Goal: Task Accomplishment & Management: Use online tool/utility

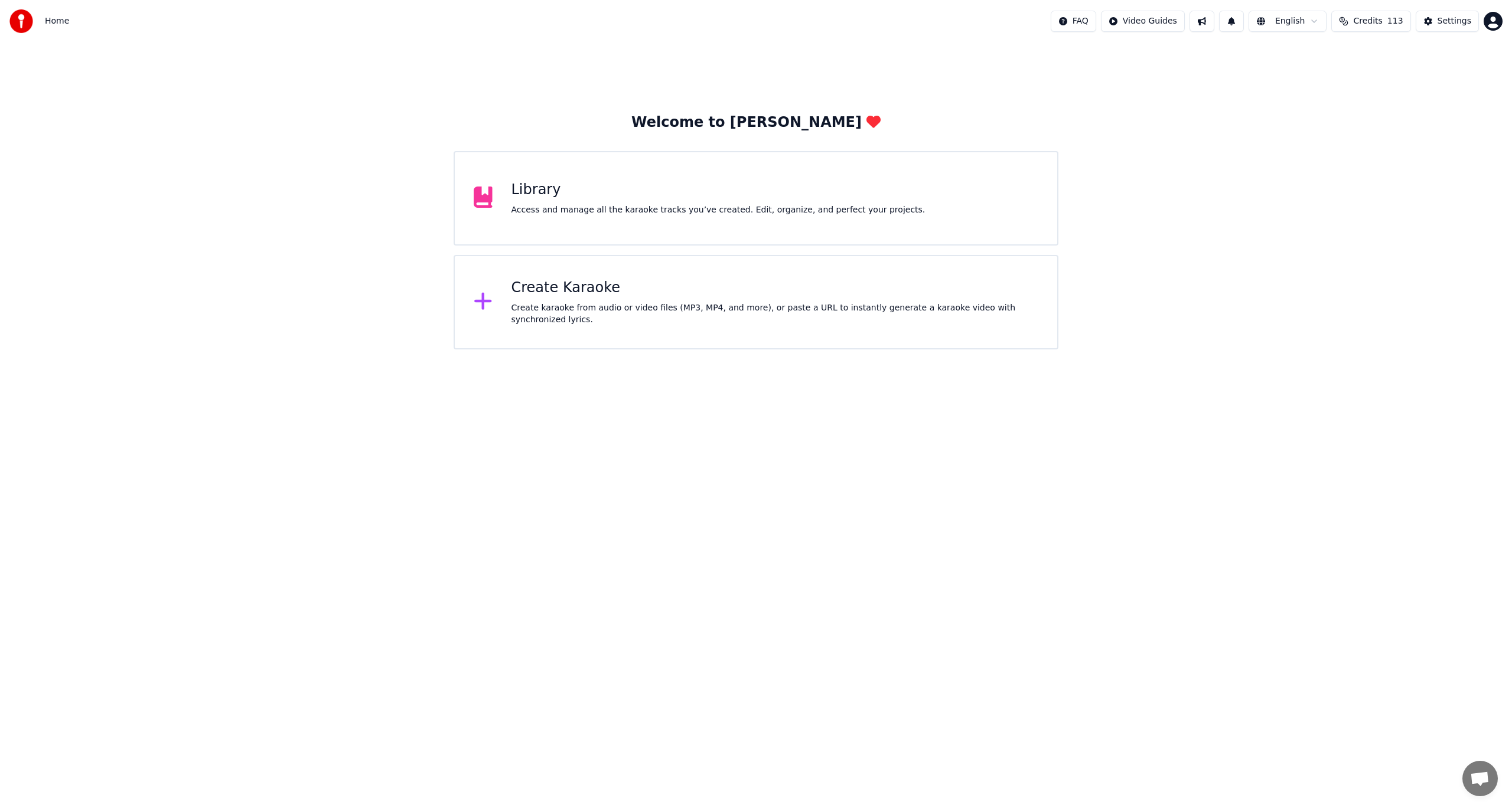
scroll to position [141, 0]
click at [533, 300] on div "Create Karaoke Create karaoke from audio or video files (MP3, MP4, and more), o…" at bounding box center [775, 302] width 527 height 47
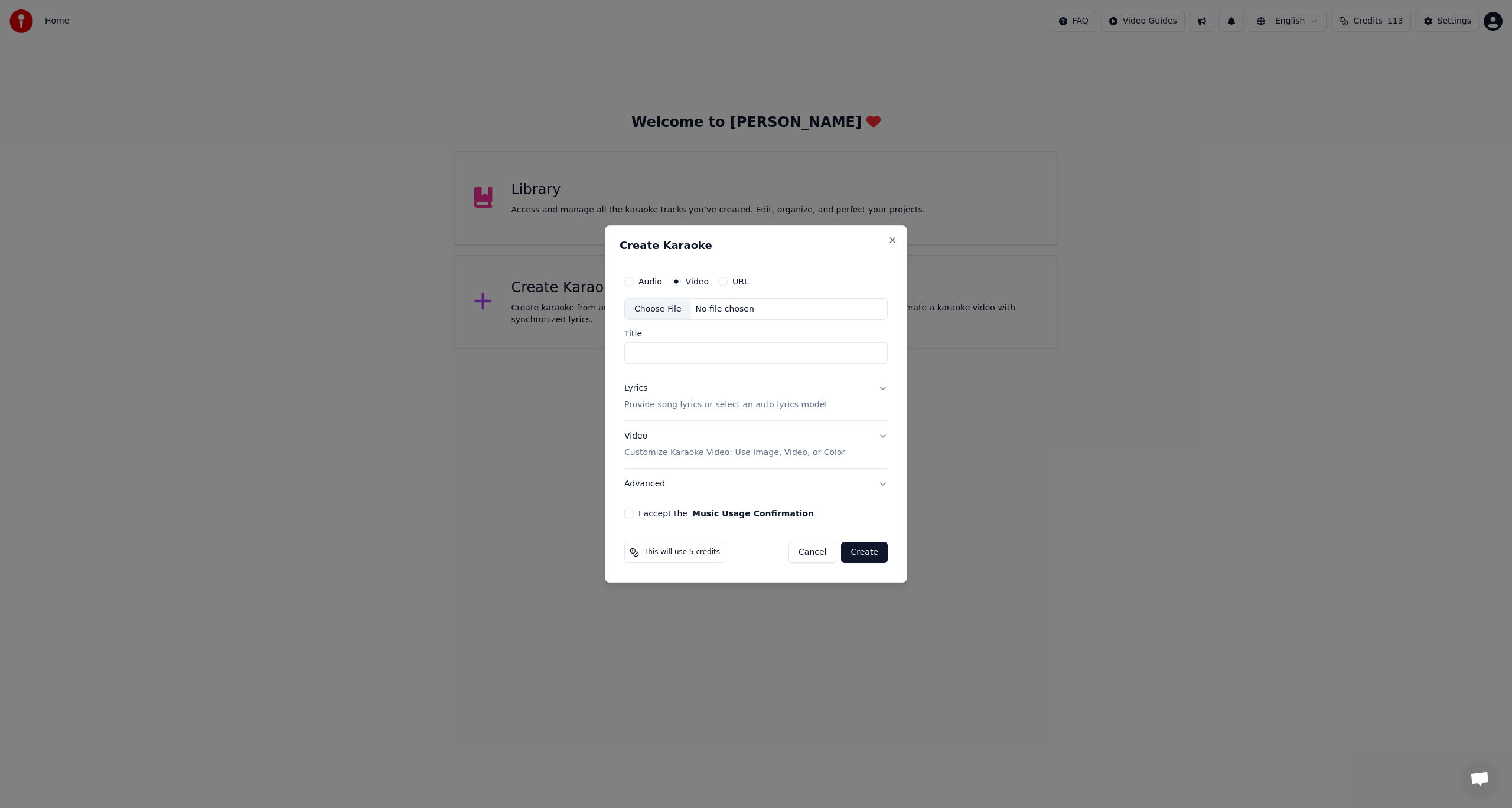
click at [671, 309] on div "Choose File" at bounding box center [658, 309] width 66 height 21
click at [881, 390] on button "Lyrics Provide song lyrics or select an auto lyrics model" at bounding box center [756, 397] width 263 height 47
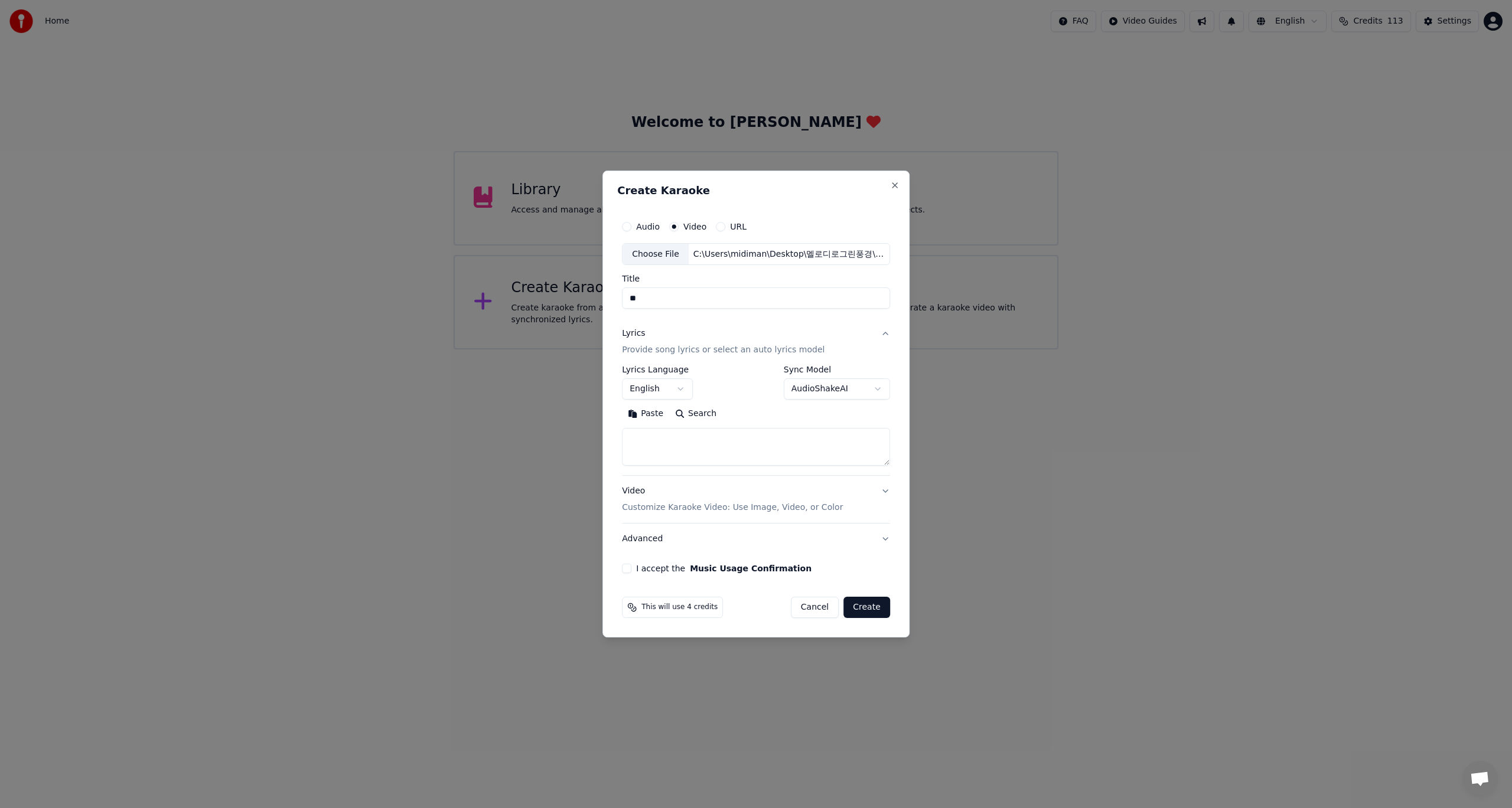
type input "**"
click at [681, 349] on body "Home FAQ Video Guides English Credits 113 Settings Welcome to Youka Library Acc…" at bounding box center [756, 174] width 1512 height 349
select select "**"
click at [876, 349] on body "Home FAQ Video Guides English Credits 113 Settings Welcome to Youka Library Acc…" at bounding box center [756, 174] width 1512 height 349
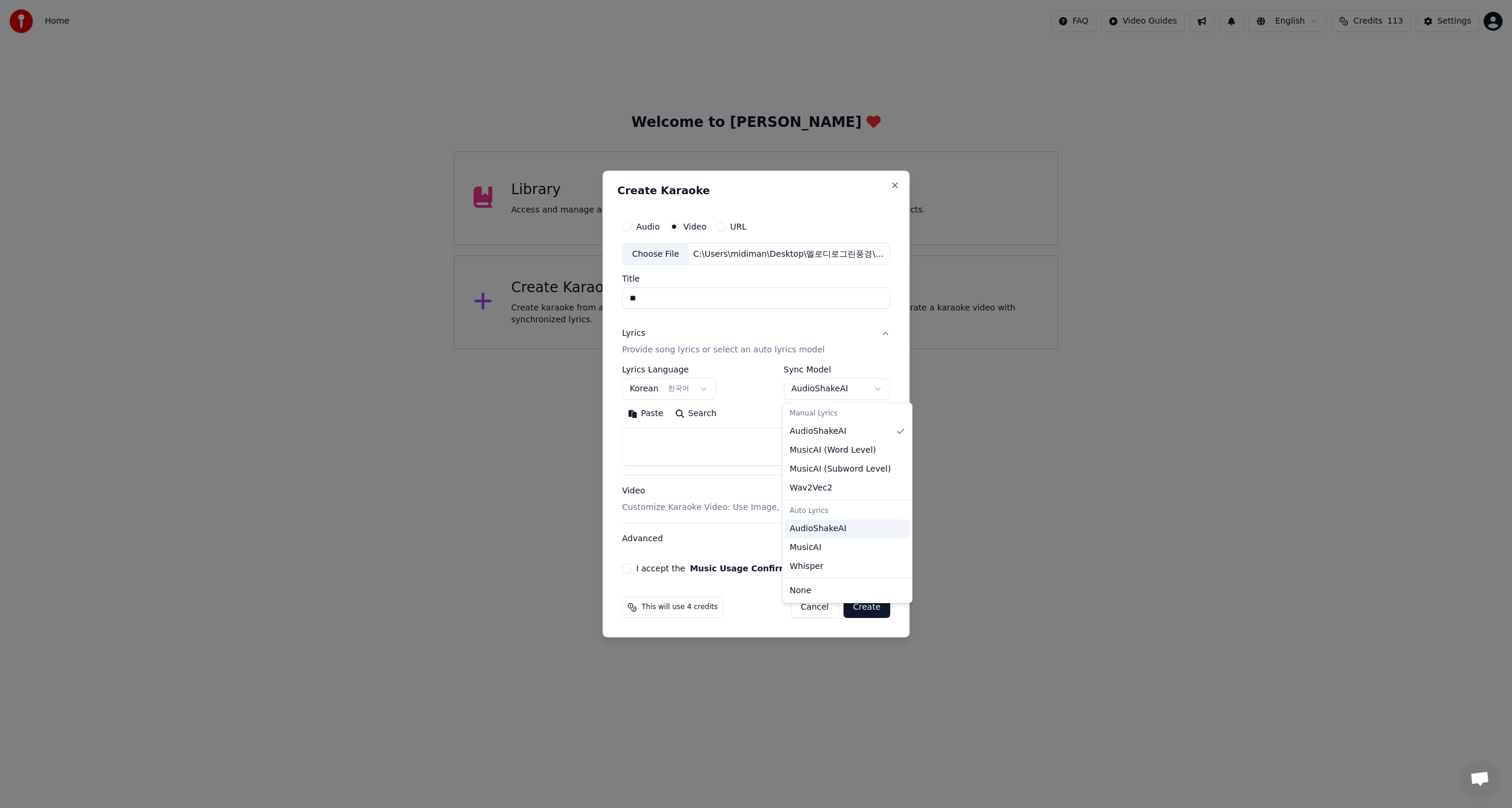
select select "**********"
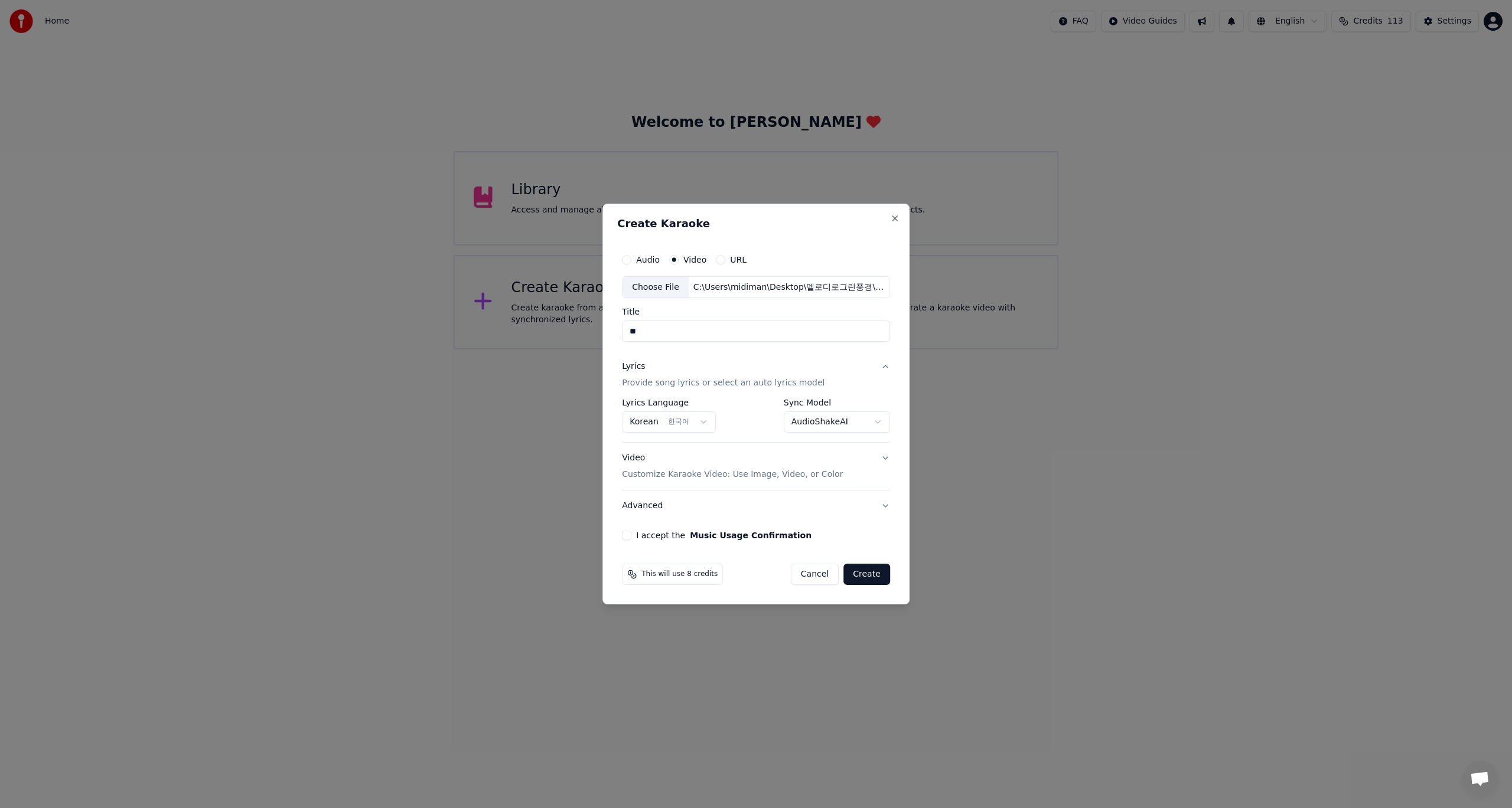
click at [628, 536] on button "I accept the Music Usage Confirmation" at bounding box center [626, 535] width 9 height 9
click at [641, 332] on input "**" at bounding box center [756, 332] width 268 height 21
type input "****"
click at [868, 576] on button "Create" at bounding box center [866, 574] width 47 height 21
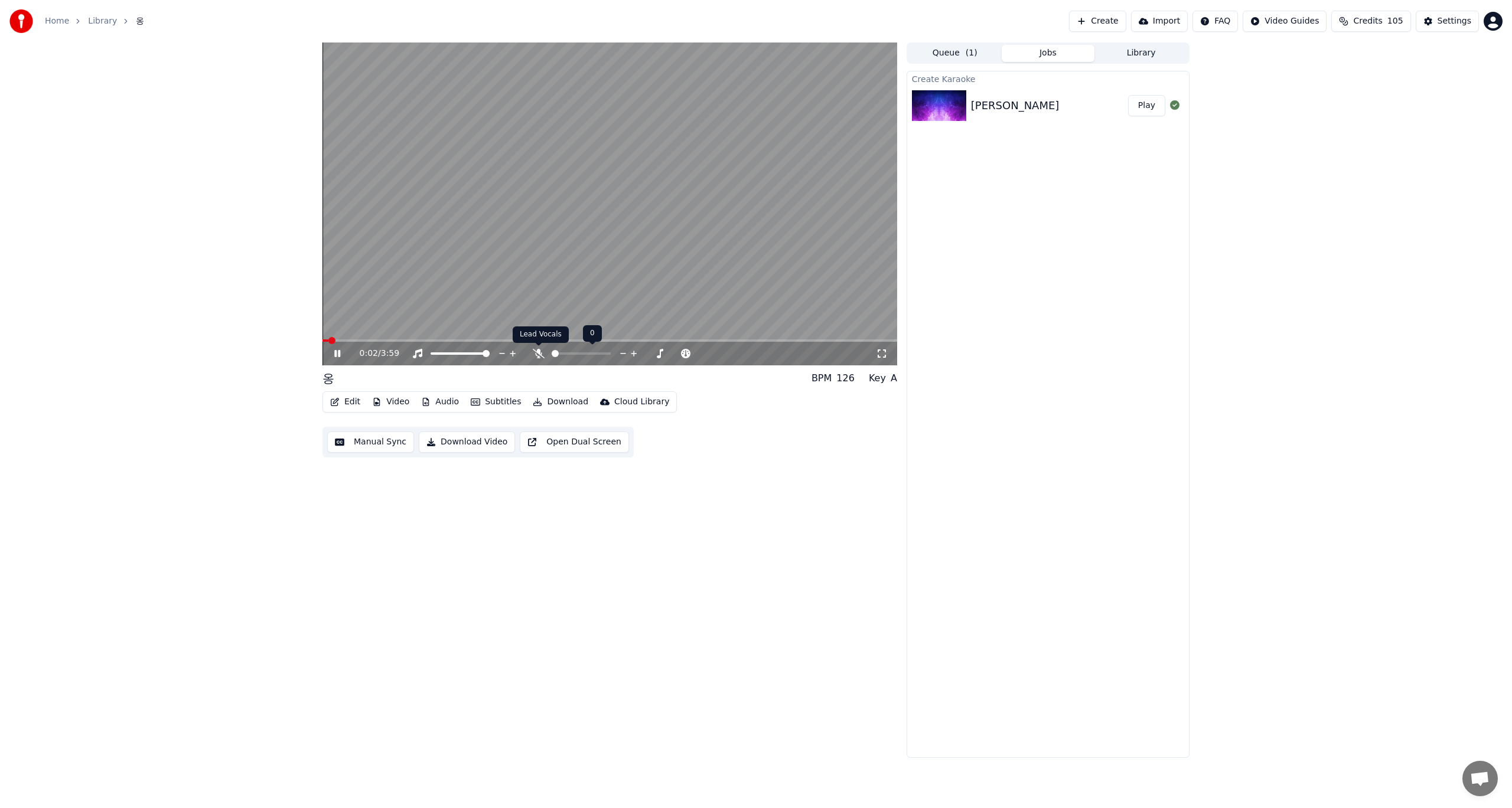
click at [536, 352] on icon at bounding box center [538, 353] width 12 height 9
click at [1442, 23] on div "Settings" at bounding box center [1454, 21] width 34 height 12
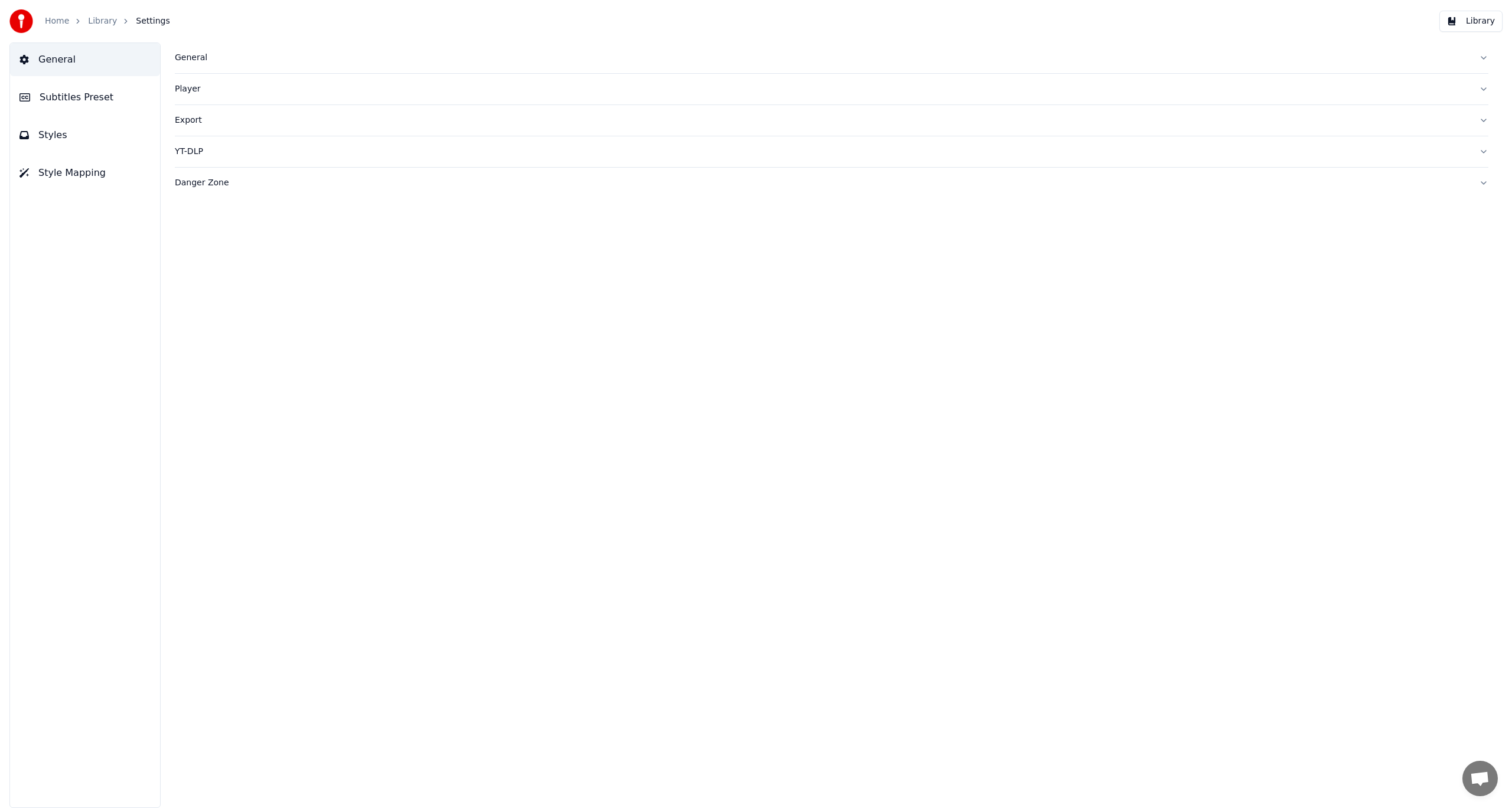
click at [86, 97] on span "Subtitles Preset" at bounding box center [76, 97] width 74 height 14
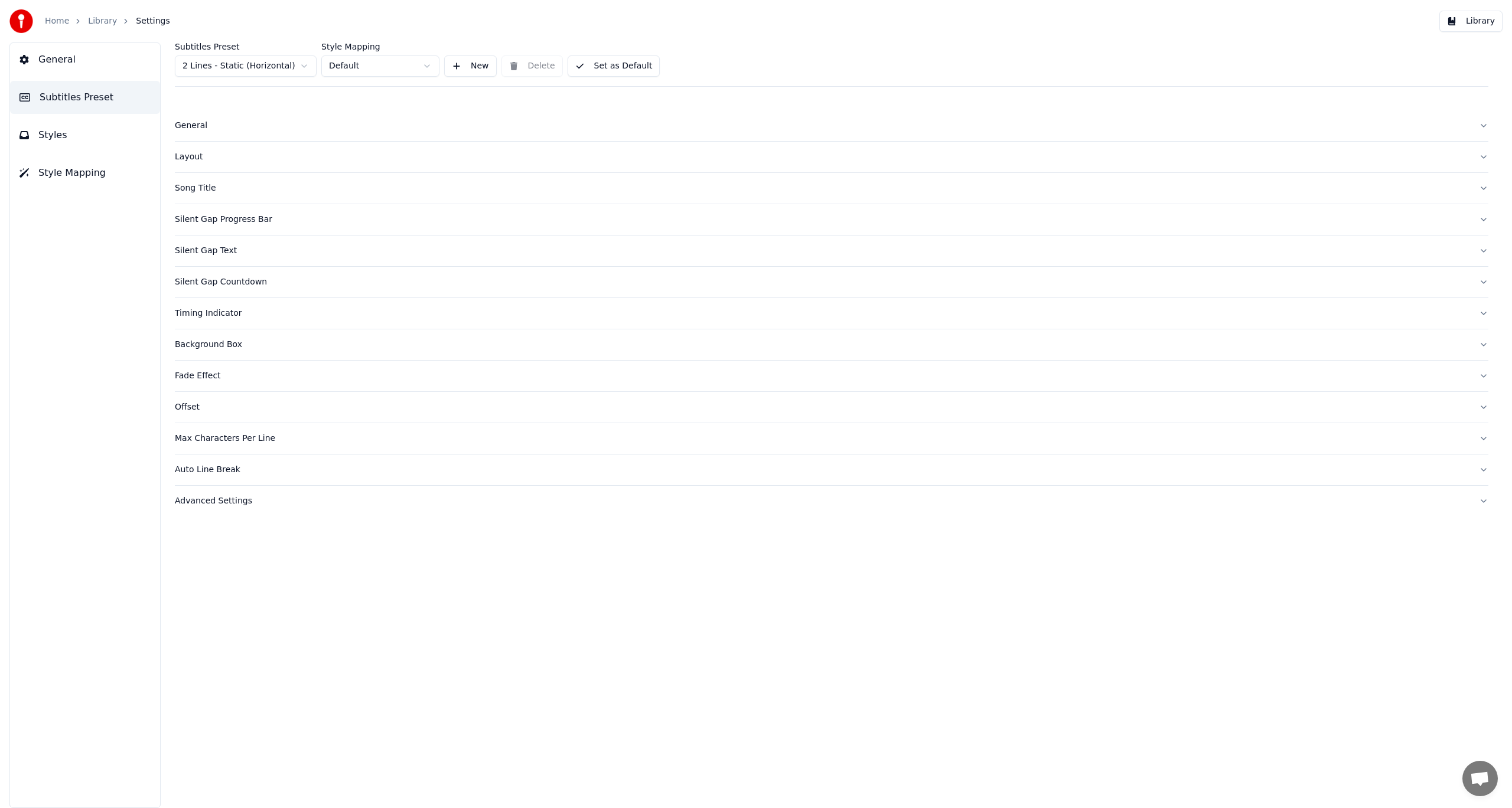
click at [209, 188] on div "Song Title" at bounding box center [822, 188] width 1295 height 12
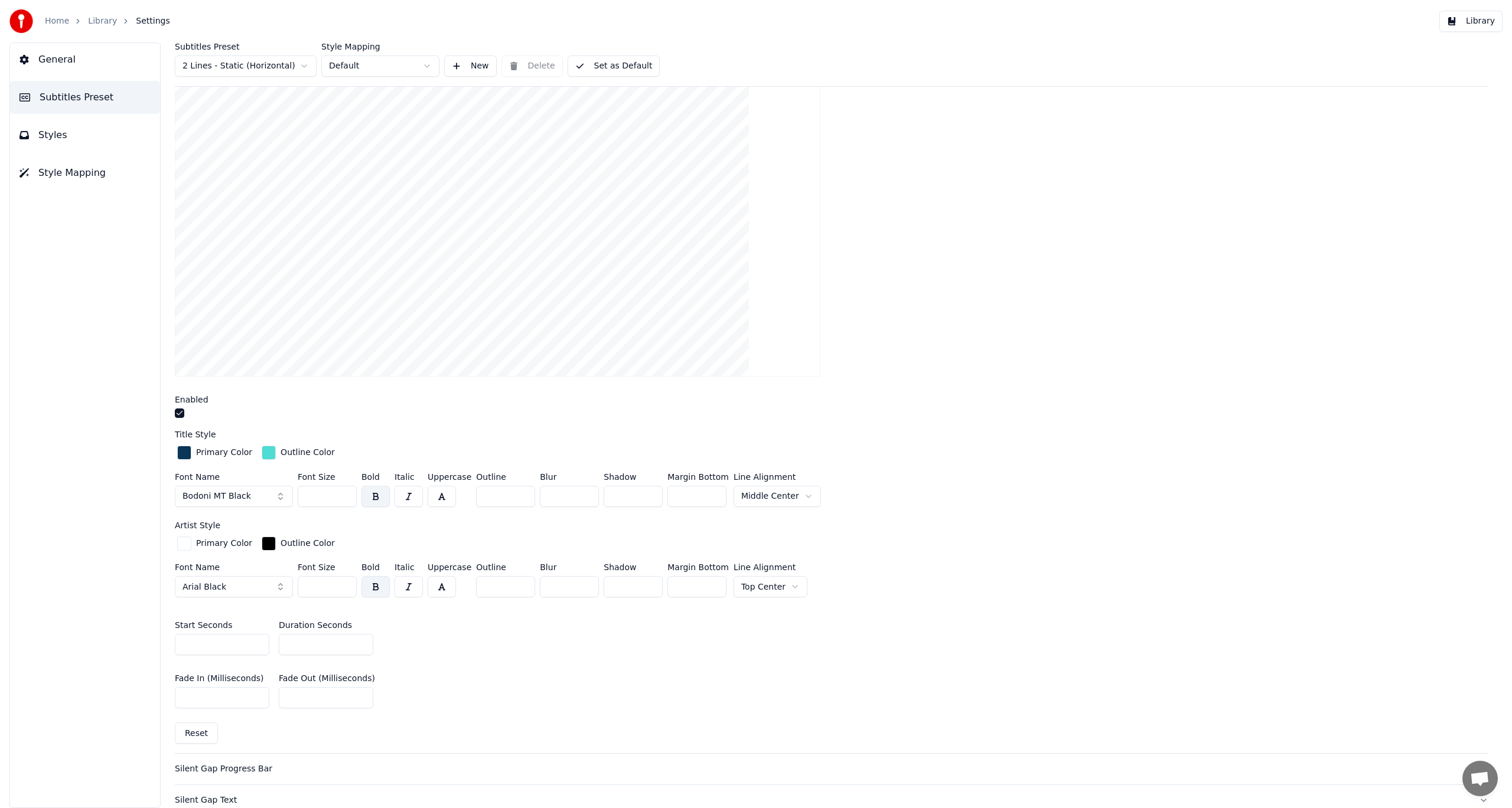
scroll to position [177, 0]
click at [280, 496] on button "Bodoni MT Black" at bounding box center [234, 495] width 118 height 21
click at [234, 544] on div "Academico" at bounding box center [243, 541] width 84 height 12
click at [281, 496] on button "Academico" at bounding box center [234, 495] width 118 height 21
click at [911, 558] on div "Primary Color Outline Color Font Name Arial Black Font Size *** Bold Italic Upp…" at bounding box center [832, 568] width 1314 height 69
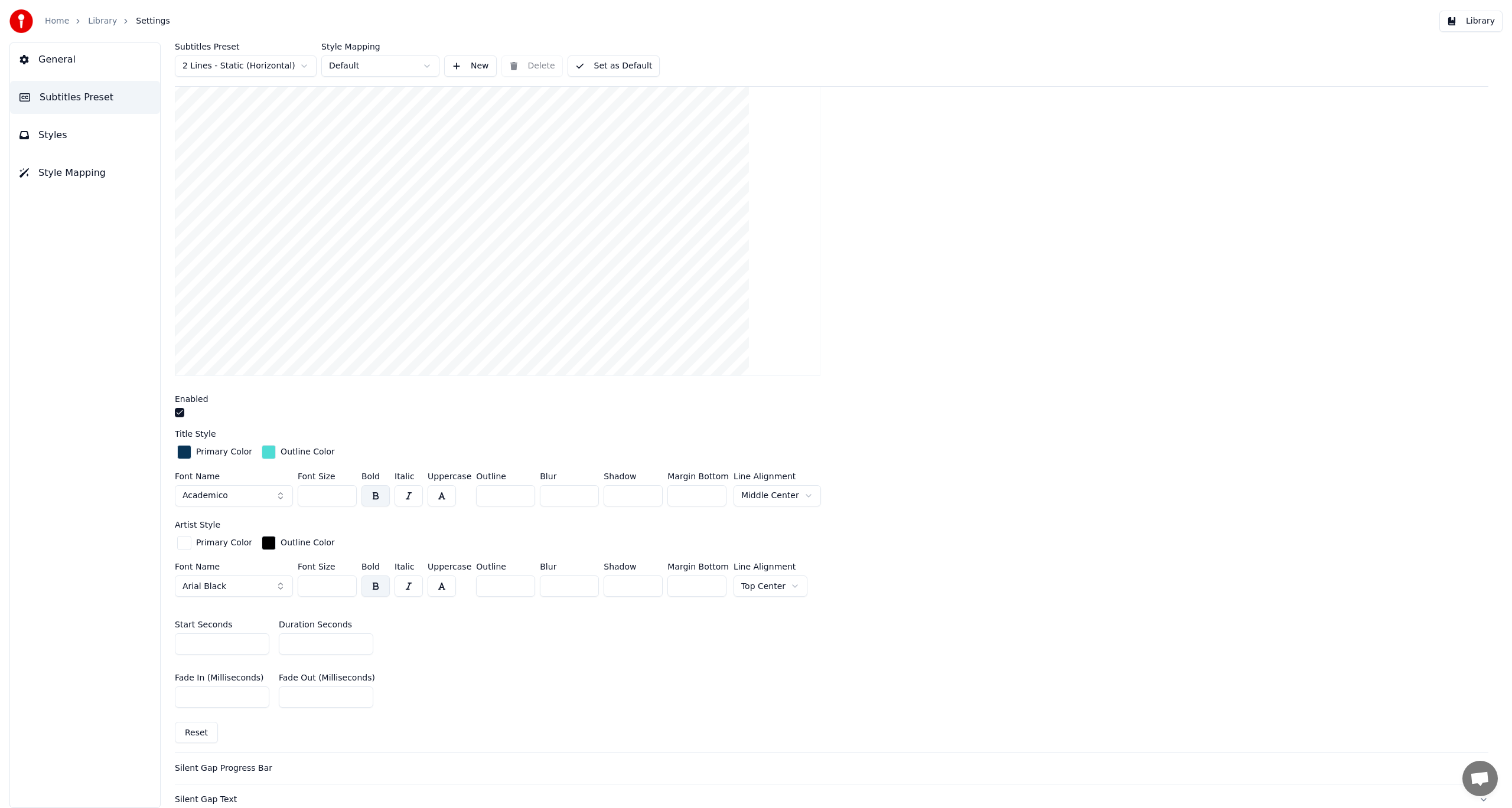
drag, startPoint x: 327, startPoint y: 495, endPoint x: 300, endPoint y: 499, distance: 27.3
click at [300, 499] on input "***" at bounding box center [327, 495] width 59 height 21
type input "***"
click at [994, 425] on div "Insert the song title in the beginning of the video Enabled Title Style Primary…" at bounding box center [832, 390] width 1314 height 727
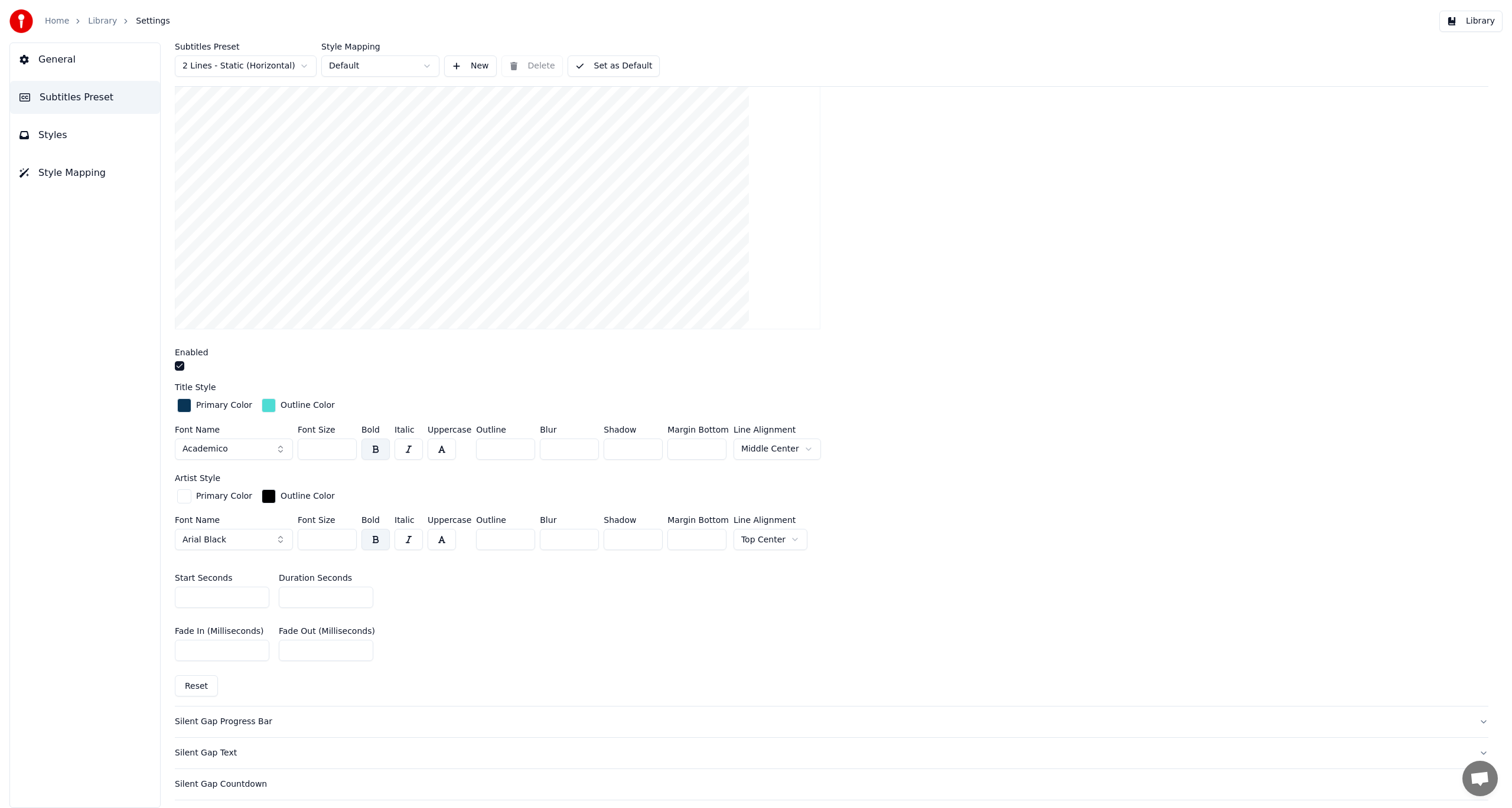
scroll to position [0, 0]
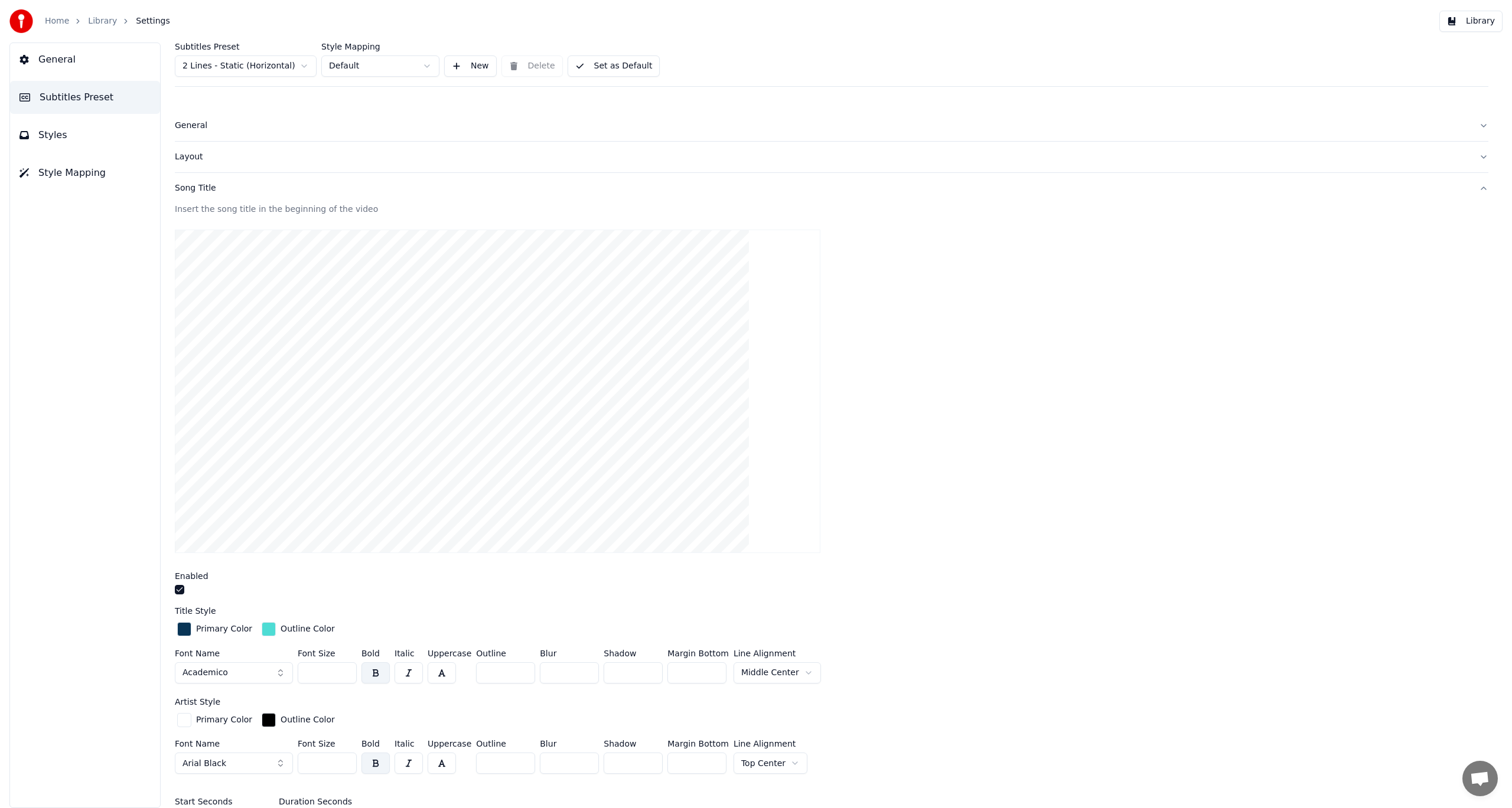
click at [209, 190] on div "Song Title" at bounding box center [822, 188] width 1295 height 12
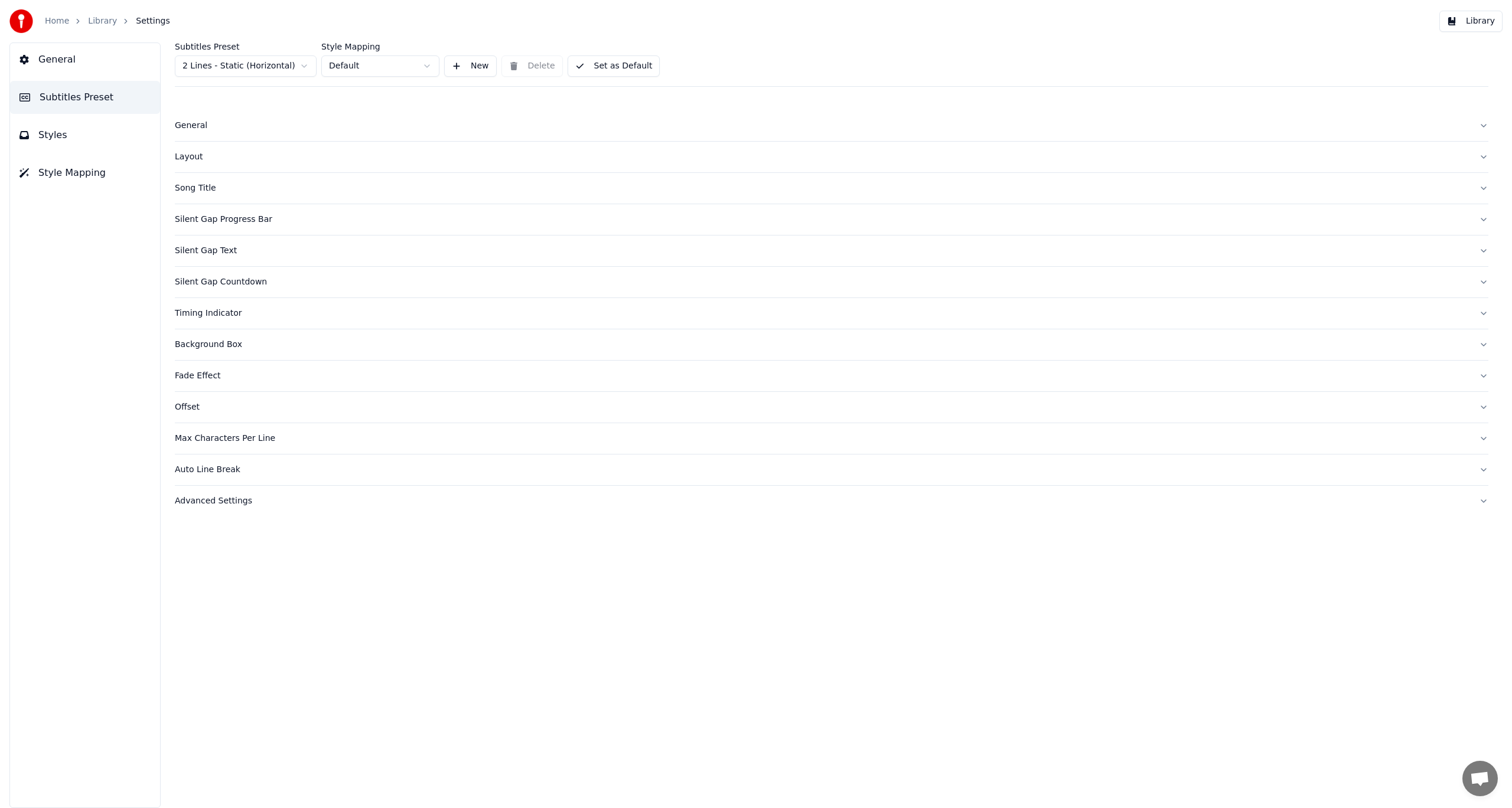
click at [195, 160] on div "Layout" at bounding box center [822, 157] width 1295 height 12
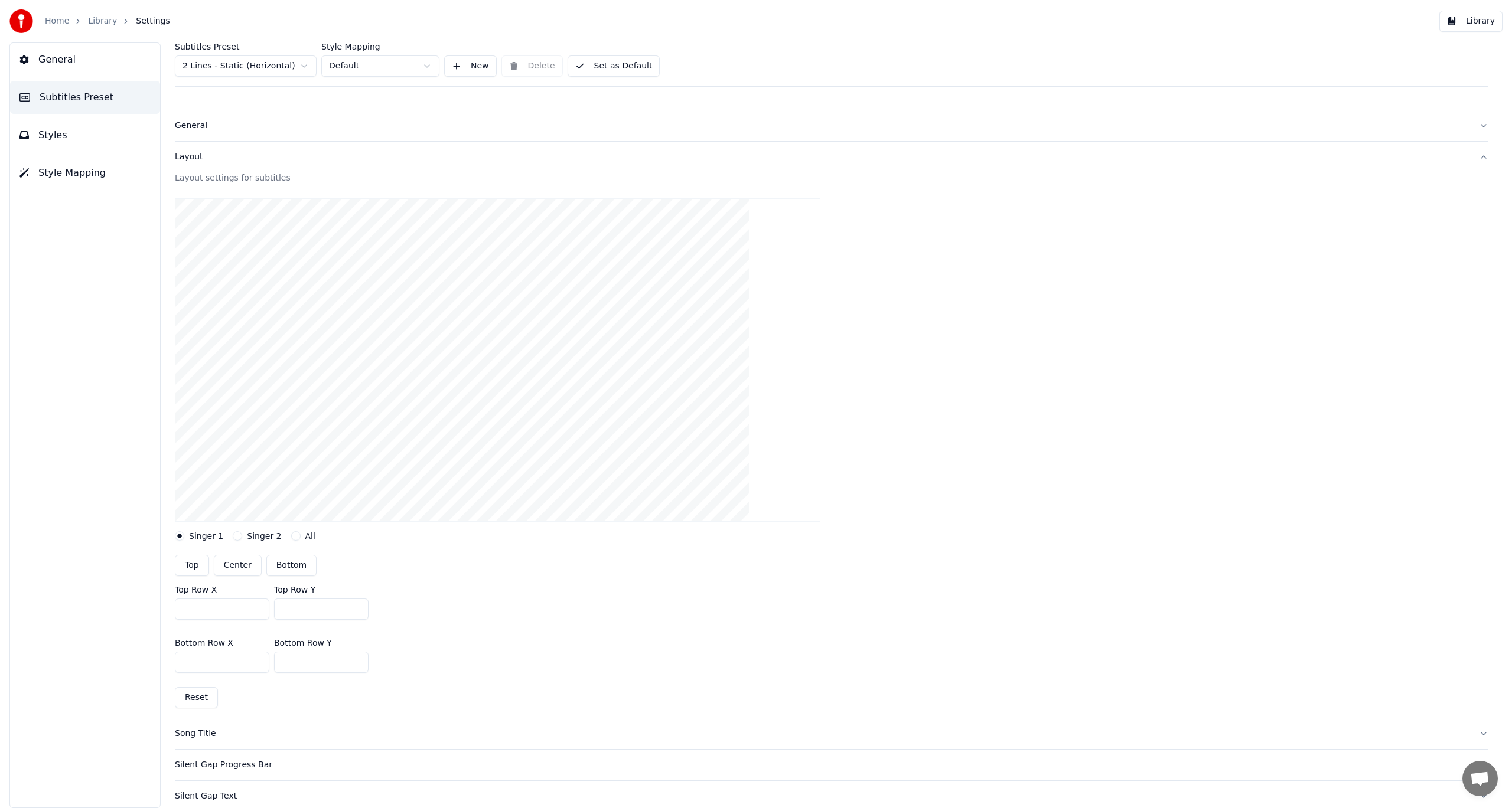
click at [195, 160] on div "Layout" at bounding box center [822, 157] width 1295 height 12
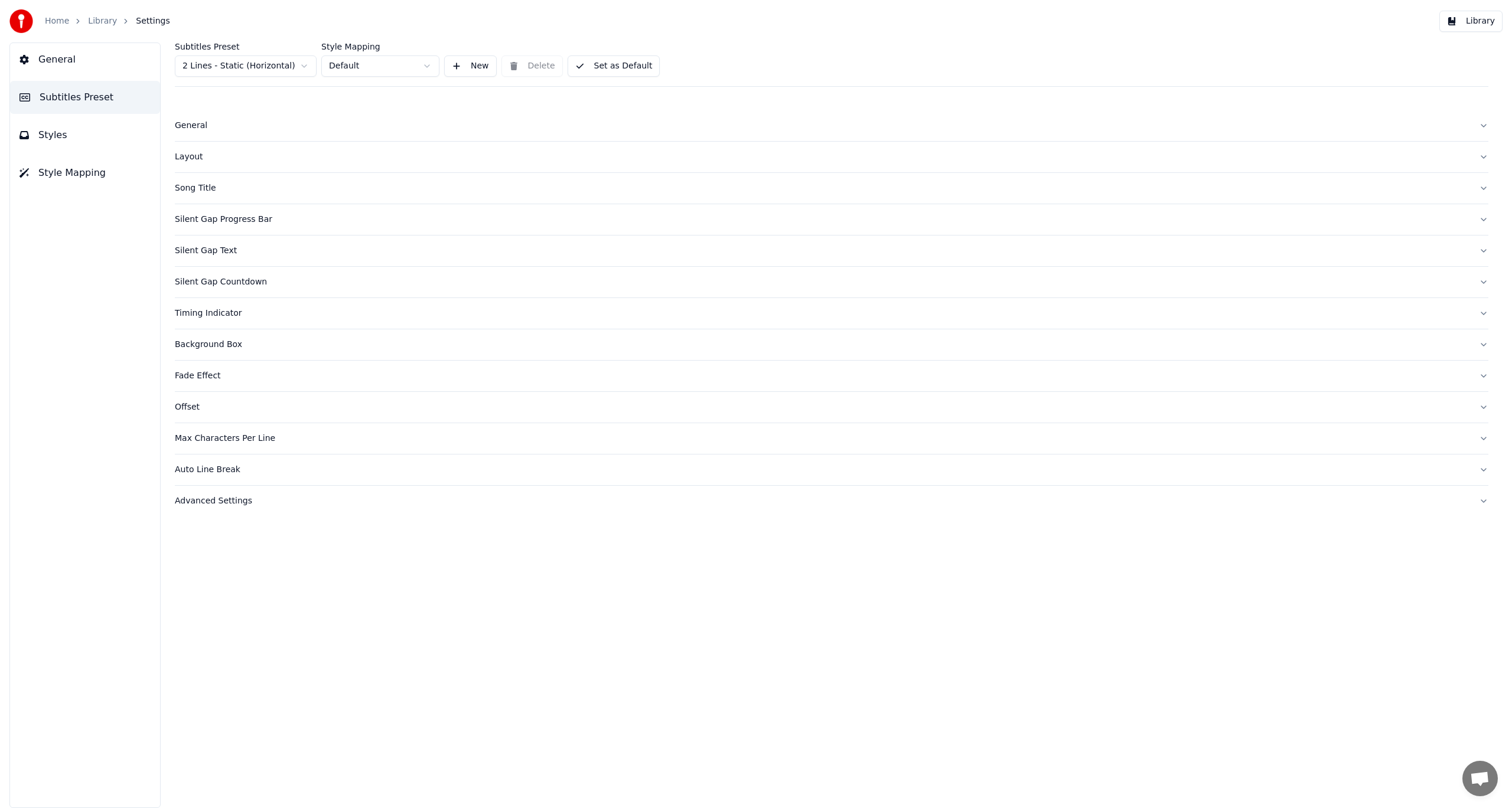
click at [195, 219] on div "Silent Gap Progress Bar" at bounding box center [822, 219] width 1295 height 12
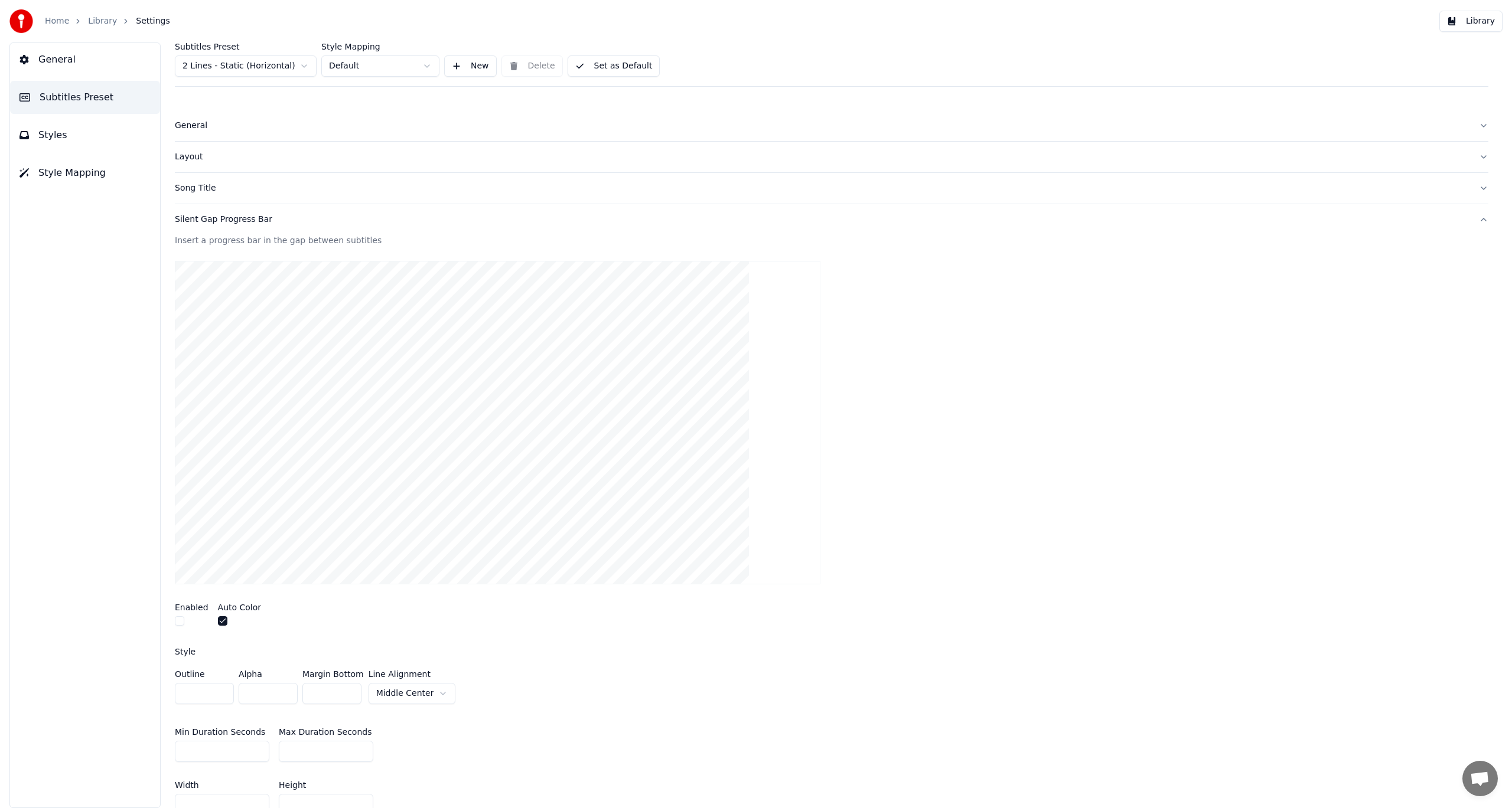
click at [218, 218] on div "Silent Gap Progress Bar" at bounding box center [822, 219] width 1295 height 12
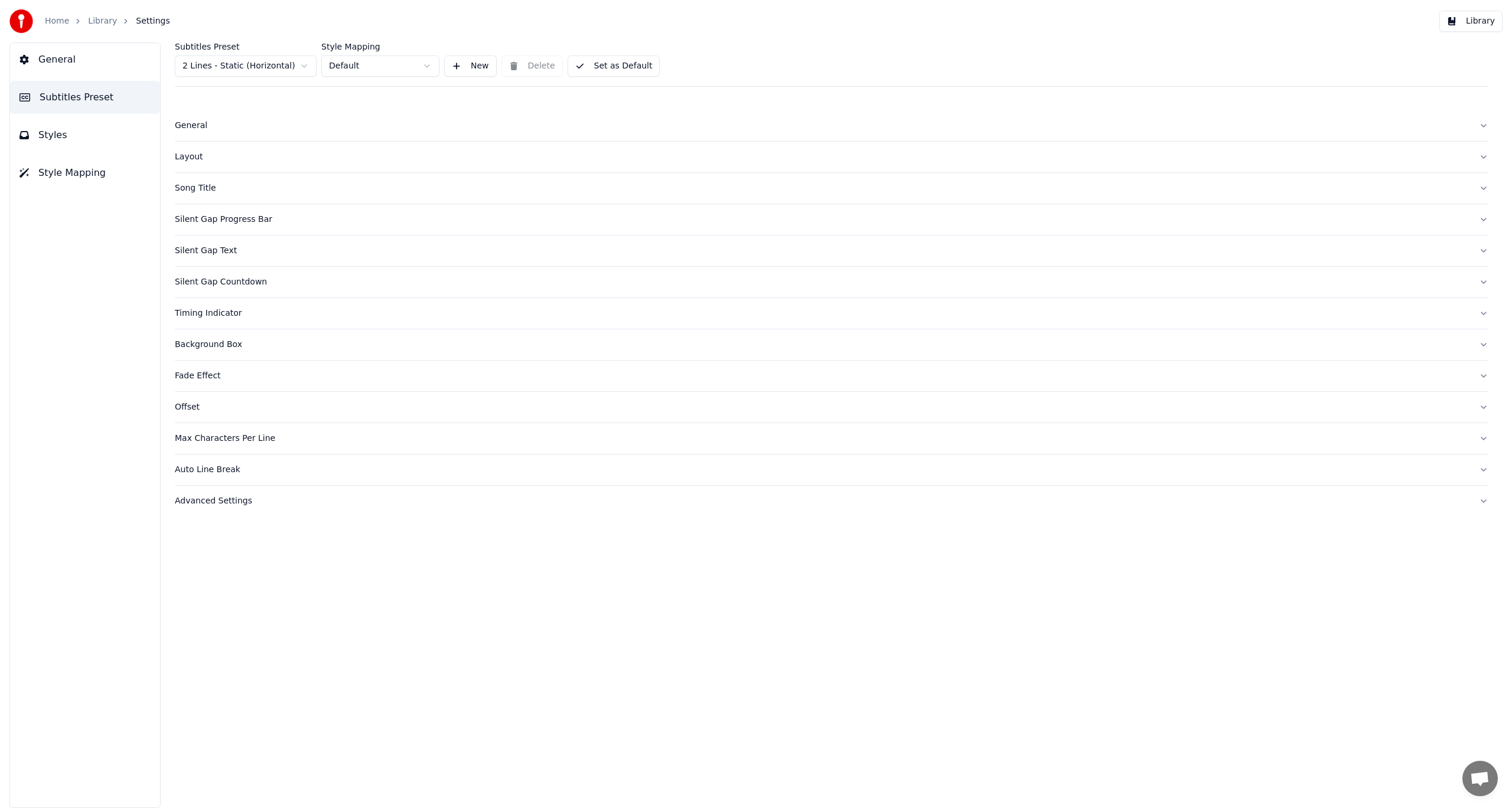
click at [212, 253] on div "Silent Gap Text" at bounding box center [822, 251] width 1295 height 12
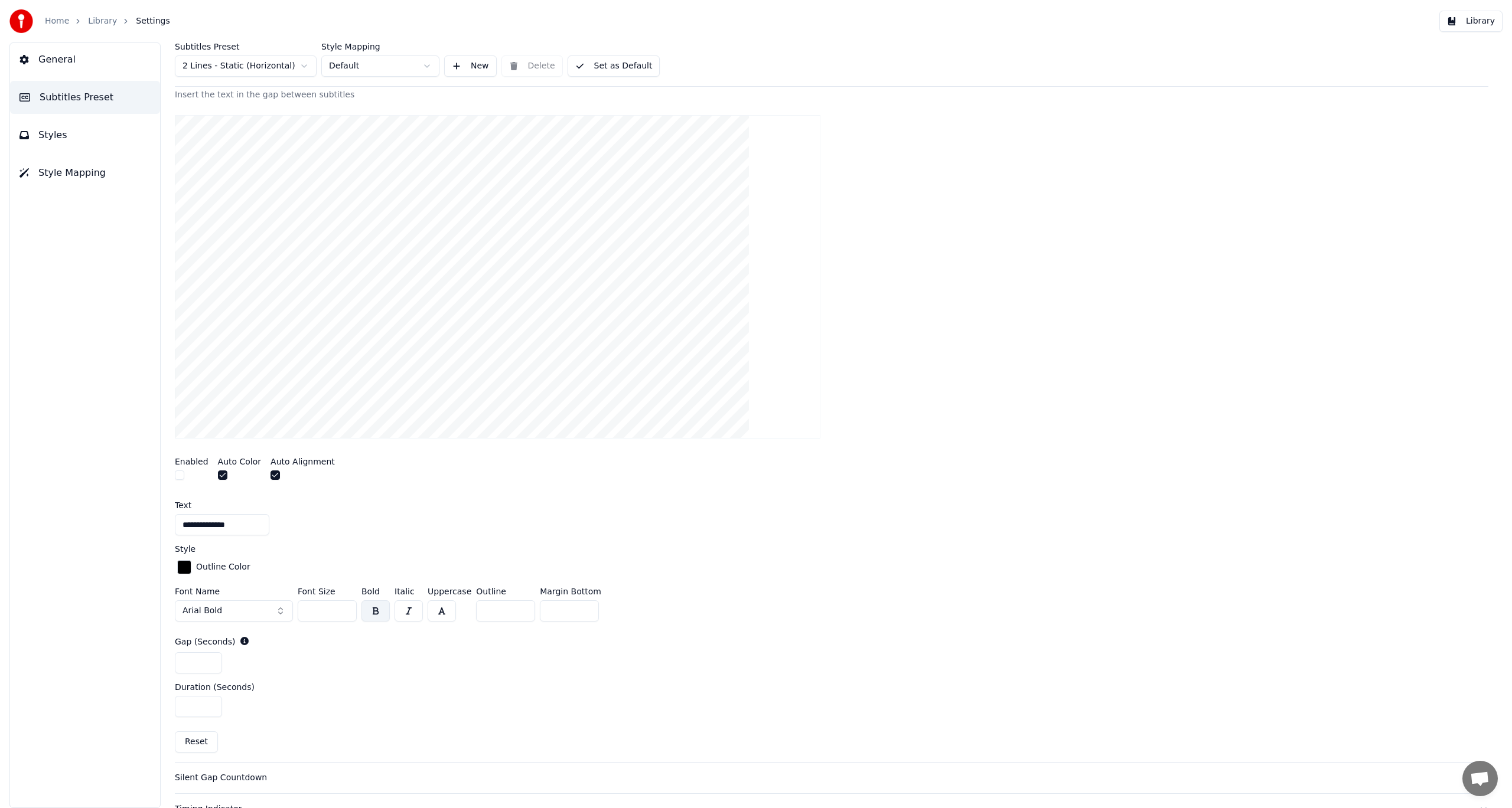
scroll to position [354, 0]
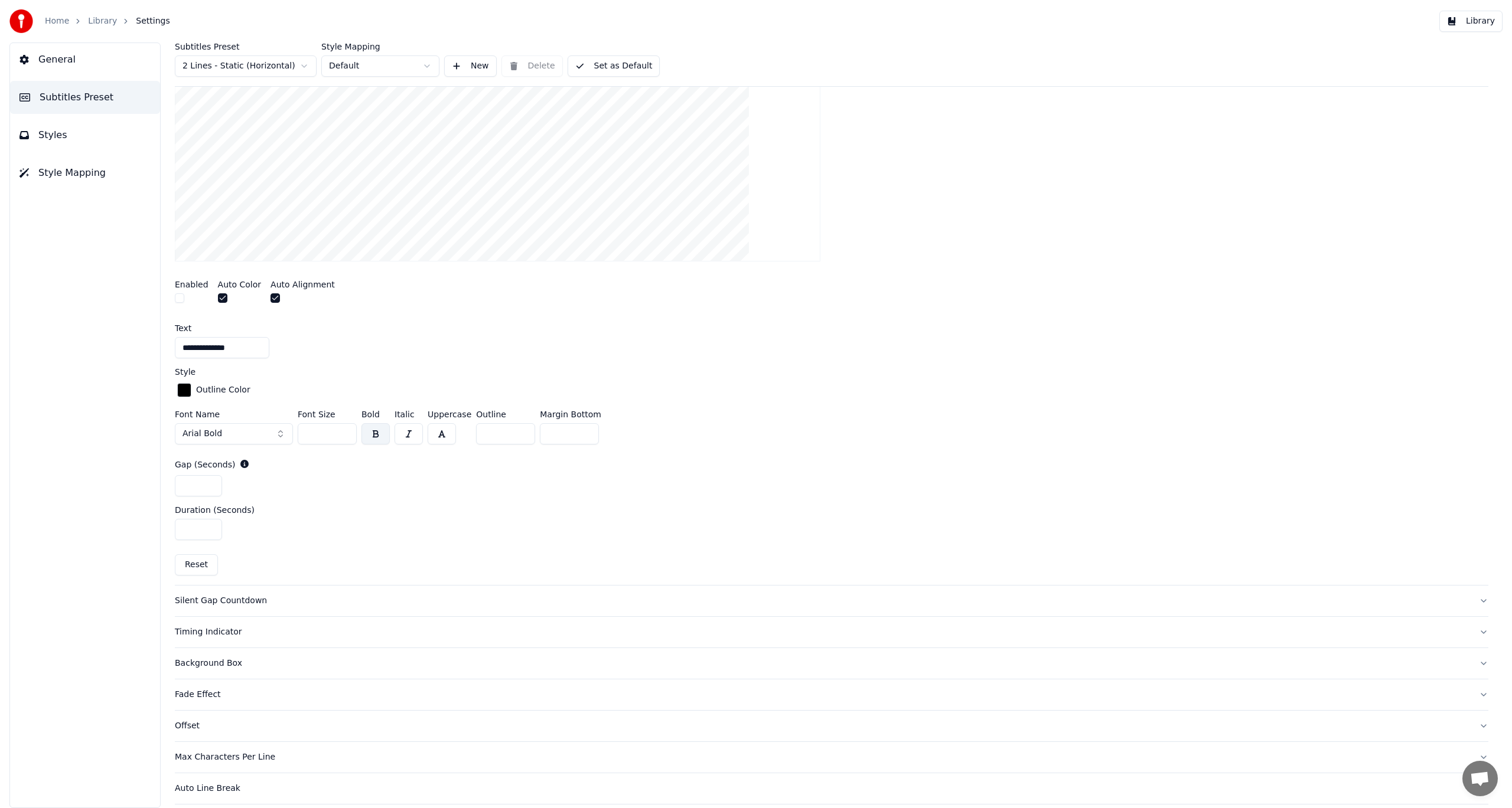
click at [277, 433] on button "Arial Bold" at bounding box center [234, 434] width 118 height 21
click at [239, 483] on div "Academico" at bounding box center [243, 479] width 84 height 12
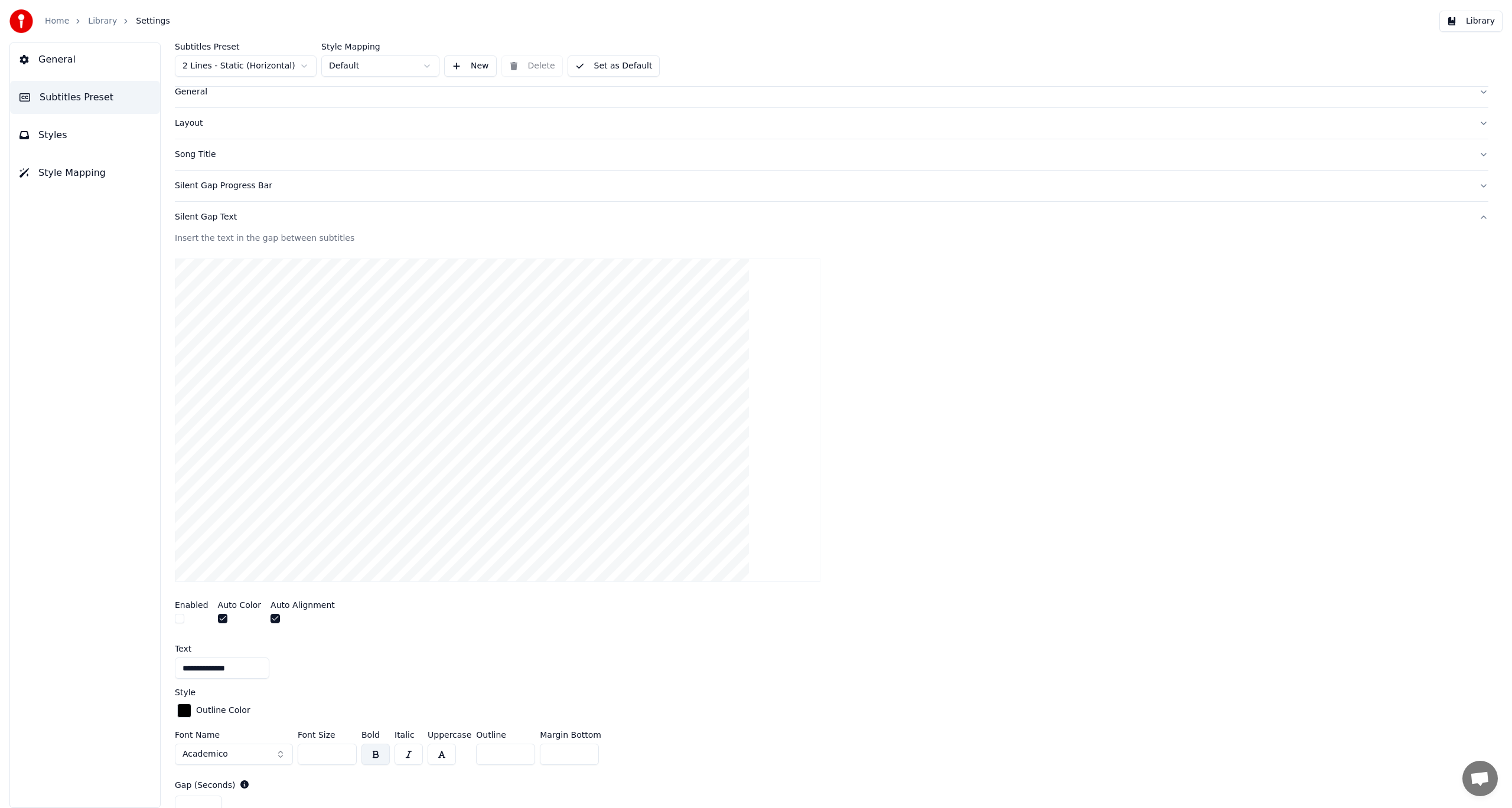
scroll to position [0, 0]
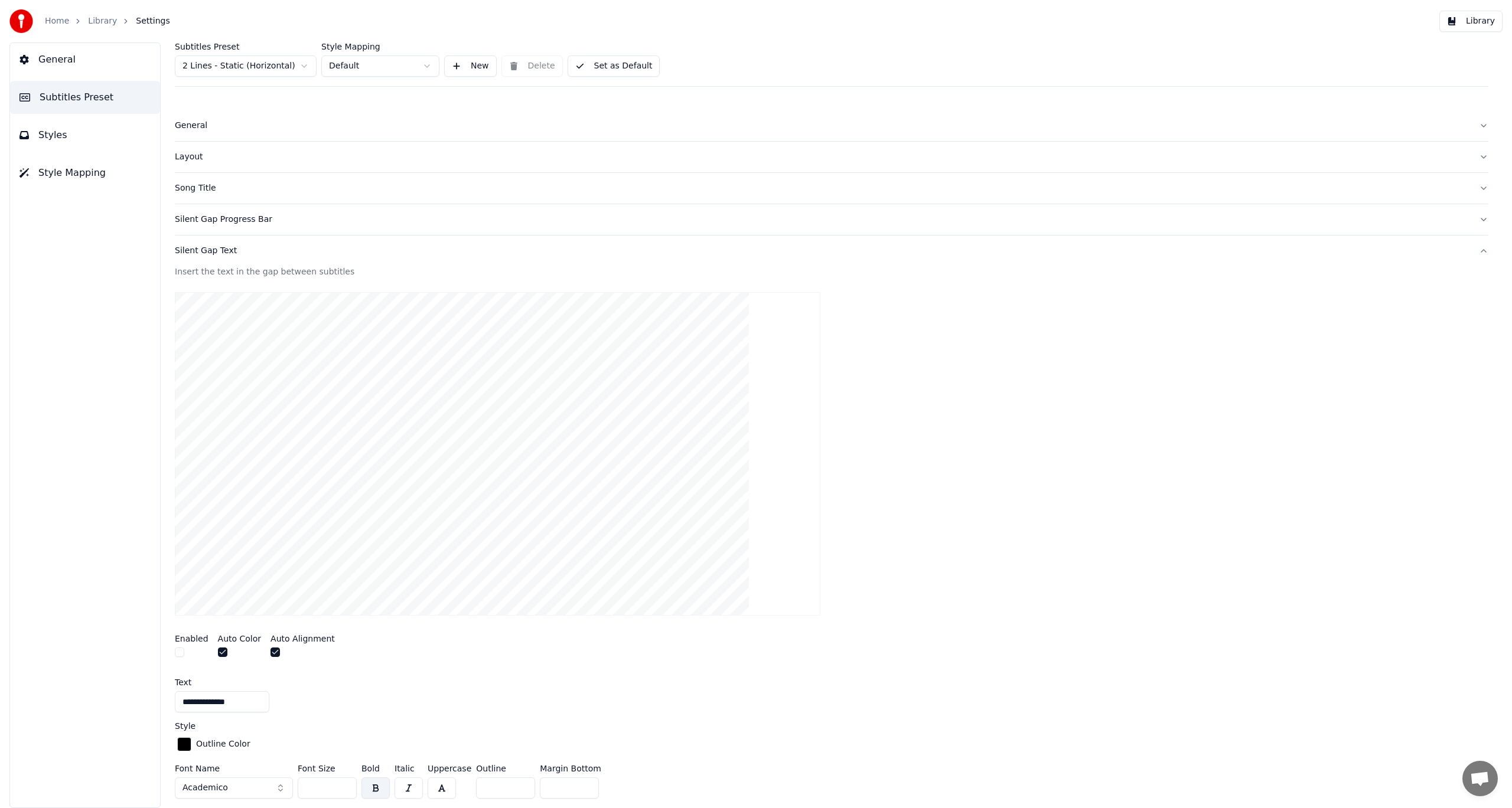
click at [216, 250] on div "Silent Gap Text" at bounding box center [822, 251] width 1295 height 12
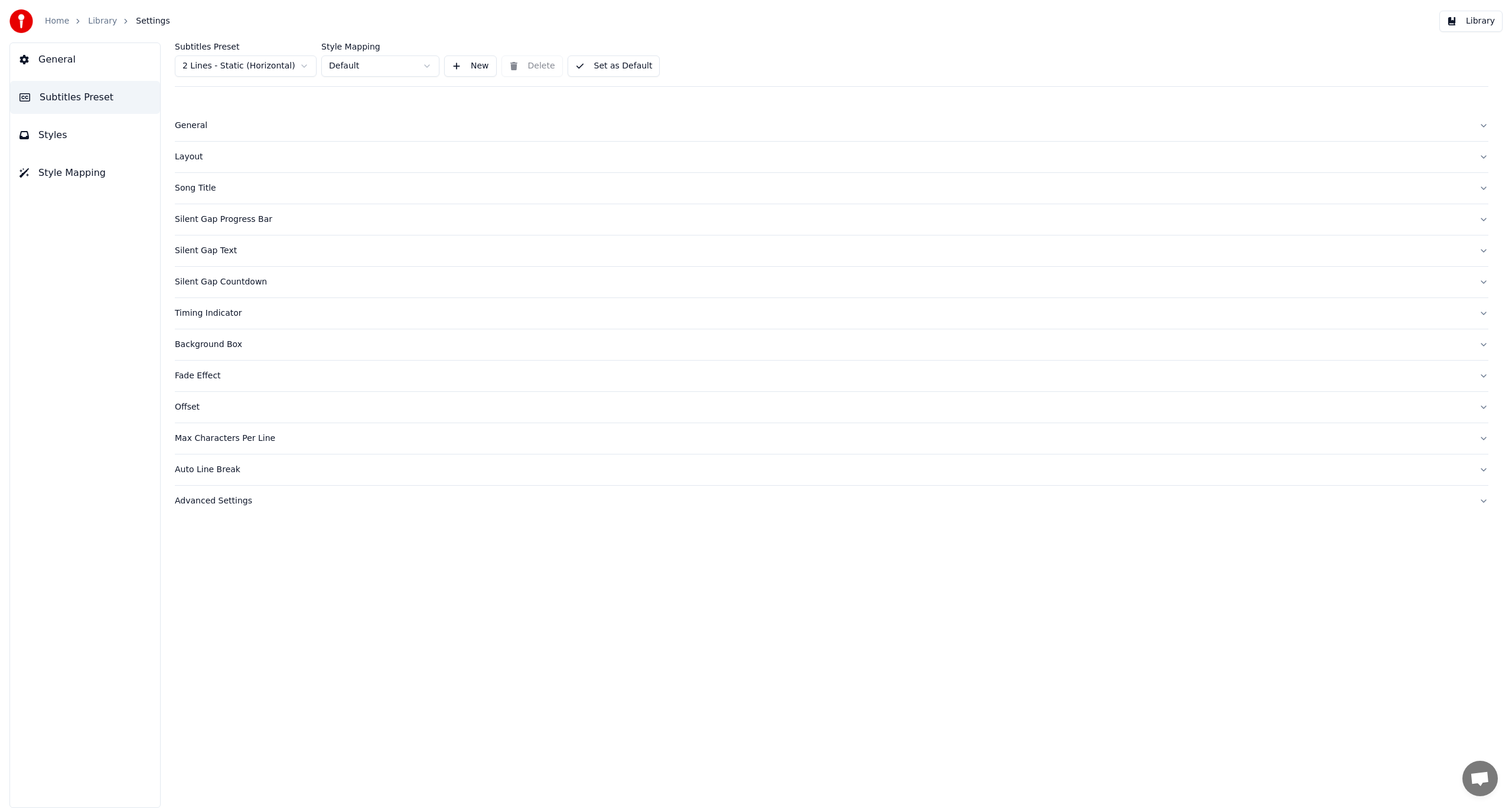
click at [218, 502] on div "Advanced Settings" at bounding box center [822, 501] width 1295 height 12
click at [1467, 22] on button "Library" at bounding box center [1470, 21] width 63 height 21
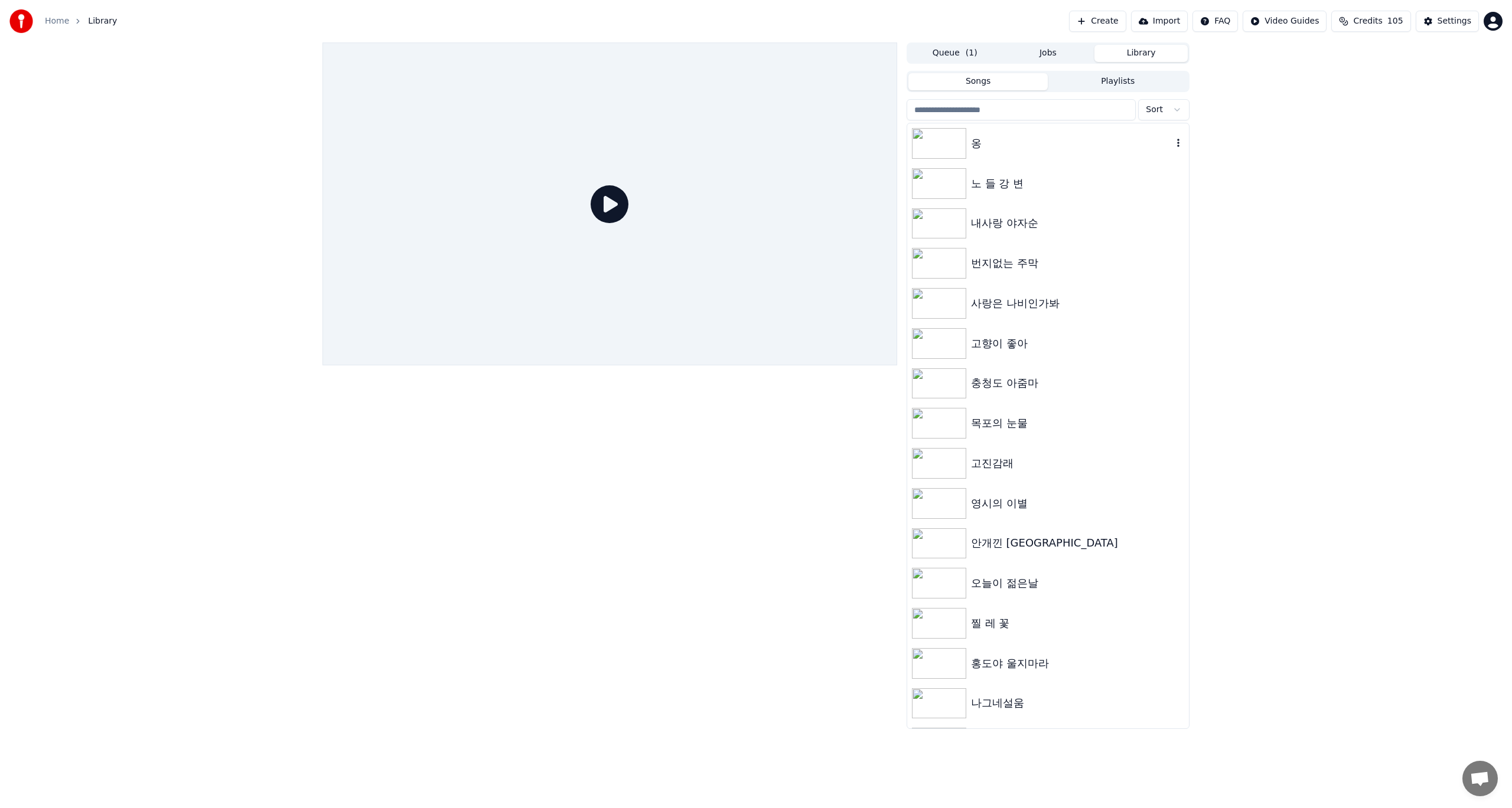
click at [956, 149] on img at bounding box center [939, 143] width 54 height 31
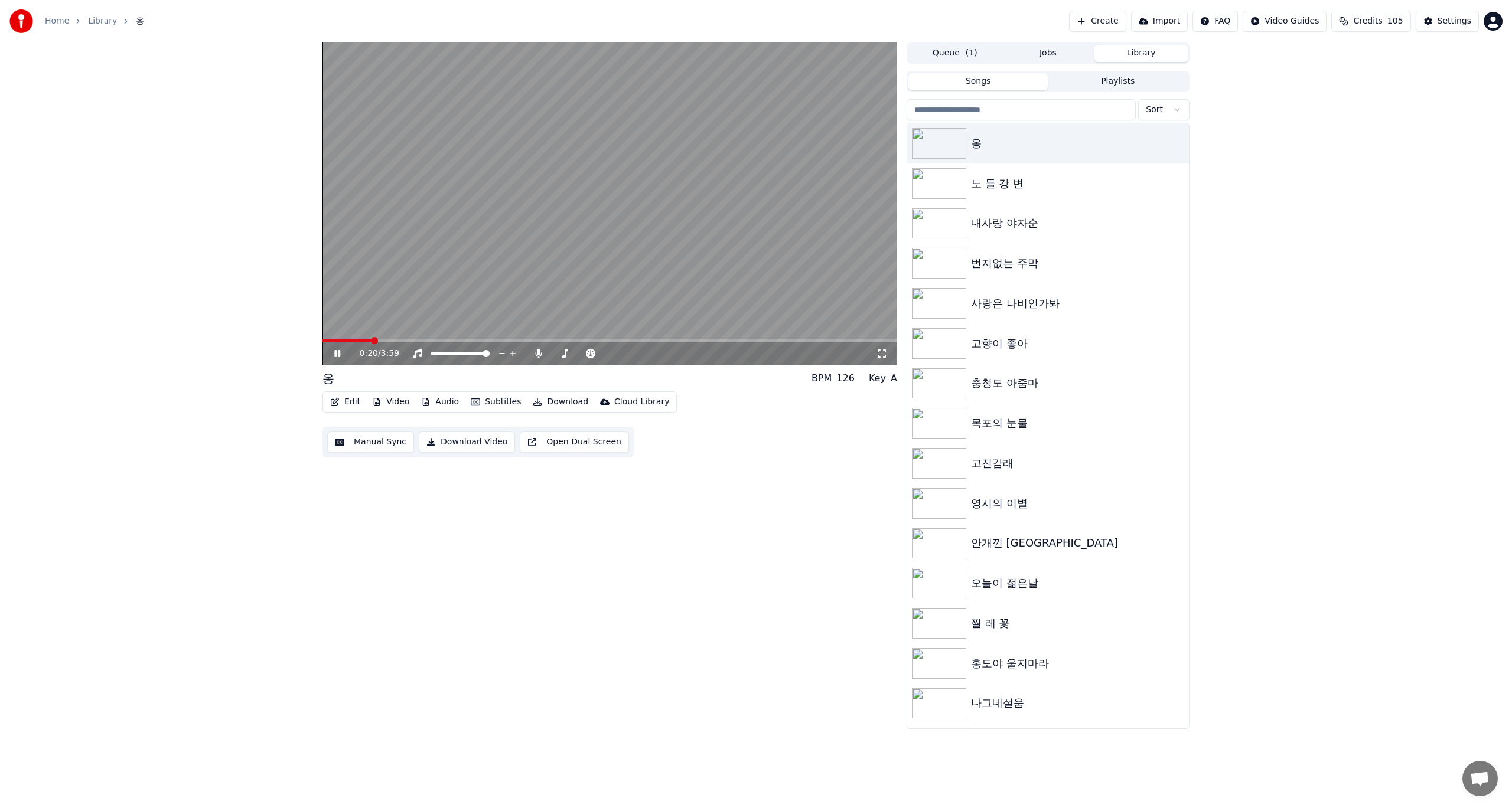
click at [340, 353] on icon at bounding box center [337, 354] width 6 height 7
drag, startPoint x: 344, startPoint y: 339, endPoint x: 307, endPoint y: 341, distance: 37.1
click at [308, 341] on div "0:20 / 3:59 옹 BPM 126 Key A Edit Video Audio Subtitles Download Cloud Library M…" at bounding box center [756, 385] width 1512 height 687
click at [322, 337] on span at bounding box center [326, 341] width 7 height 7
click at [334, 354] on icon at bounding box center [337, 354] width 7 height 9
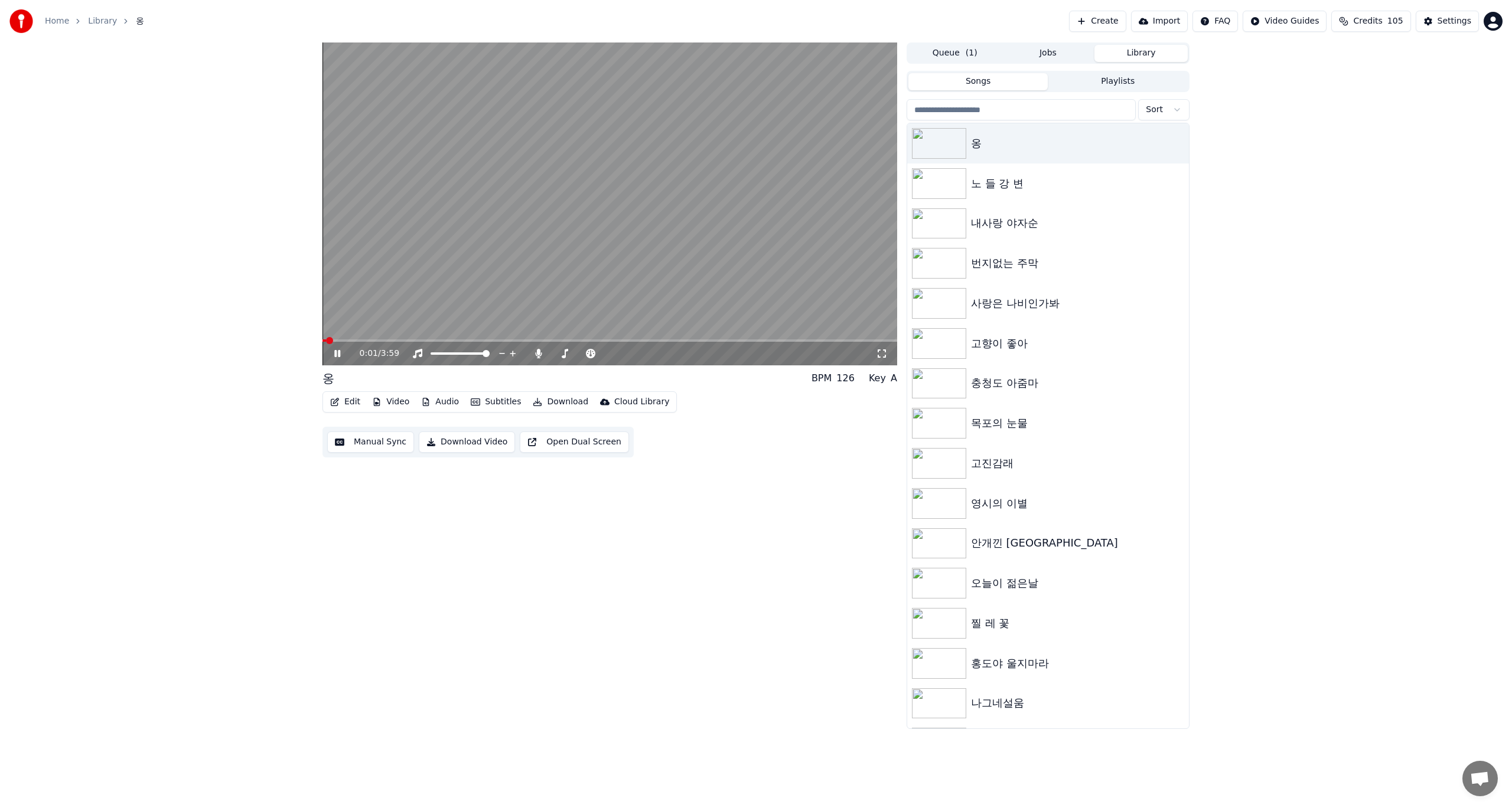
click at [336, 354] on icon at bounding box center [337, 354] width 6 height 7
click at [1440, 22] on button "Settings" at bounding box center [1447, 21] width 63 height 21
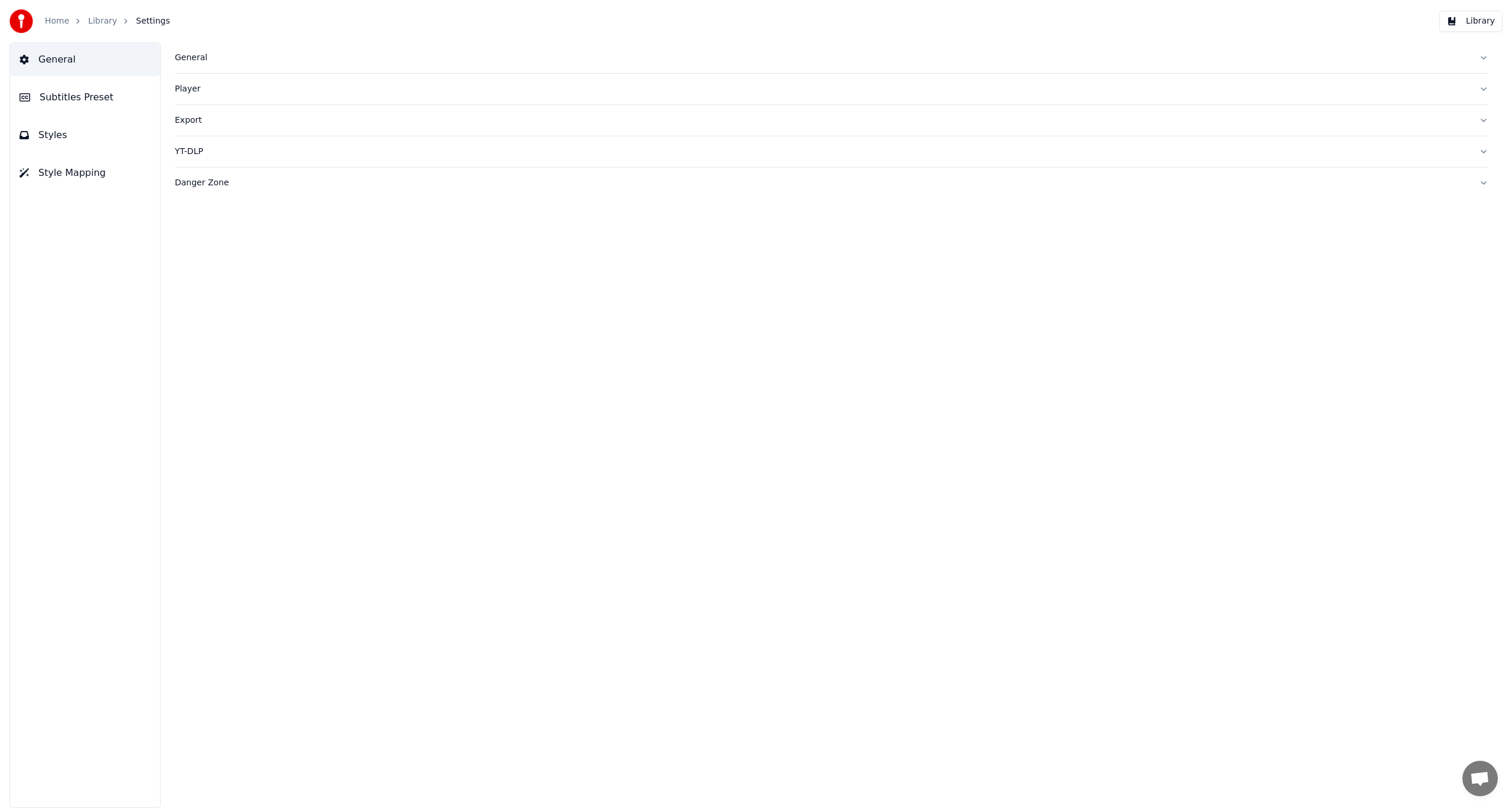
click at [81, 94] on span "Subtitles Preset" at bounding box center [76, 97] width 74 height 14
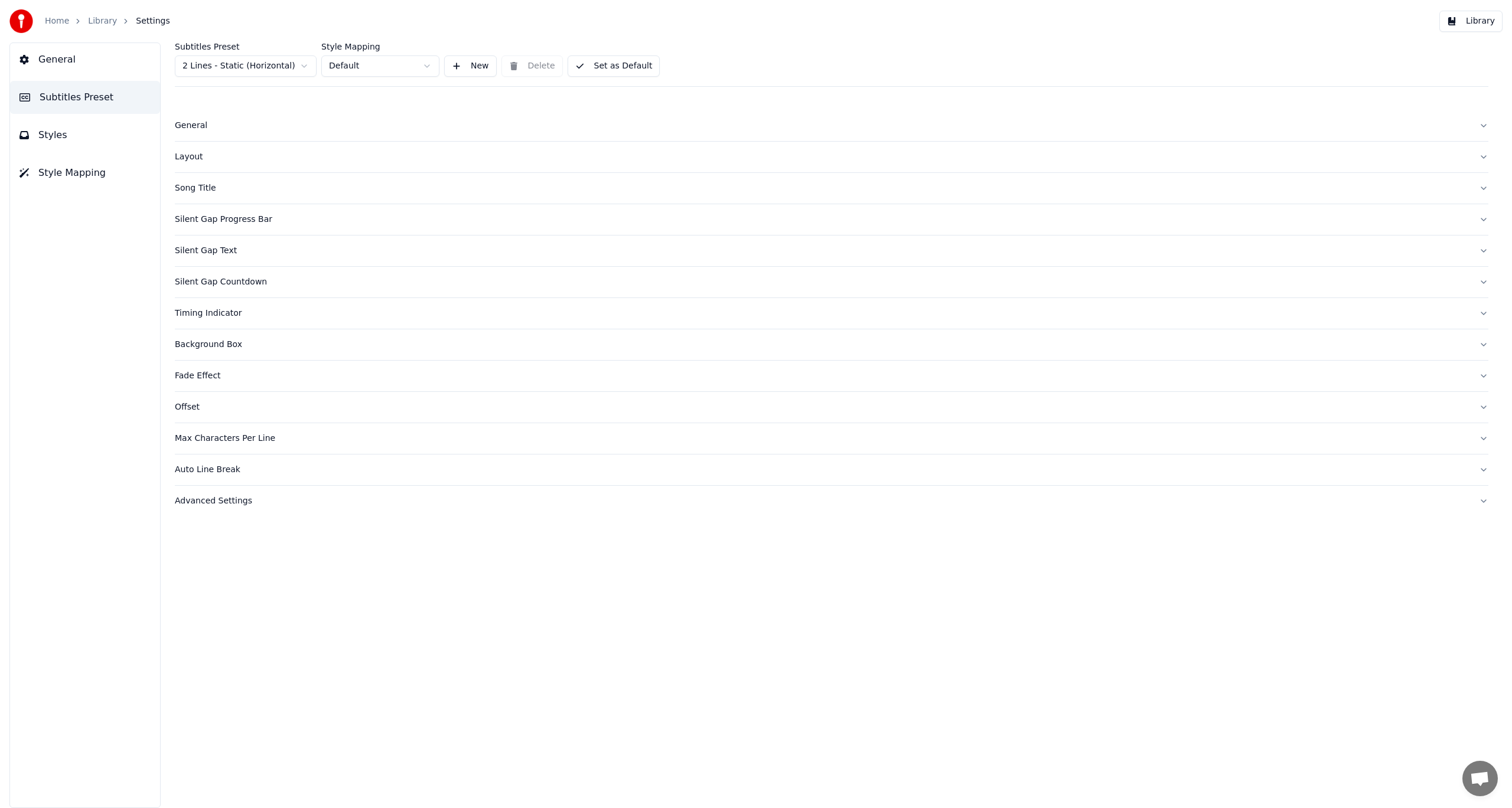
click at [39, 140] on span "Styles" at bounding box center [53, 135] width 29 height 14
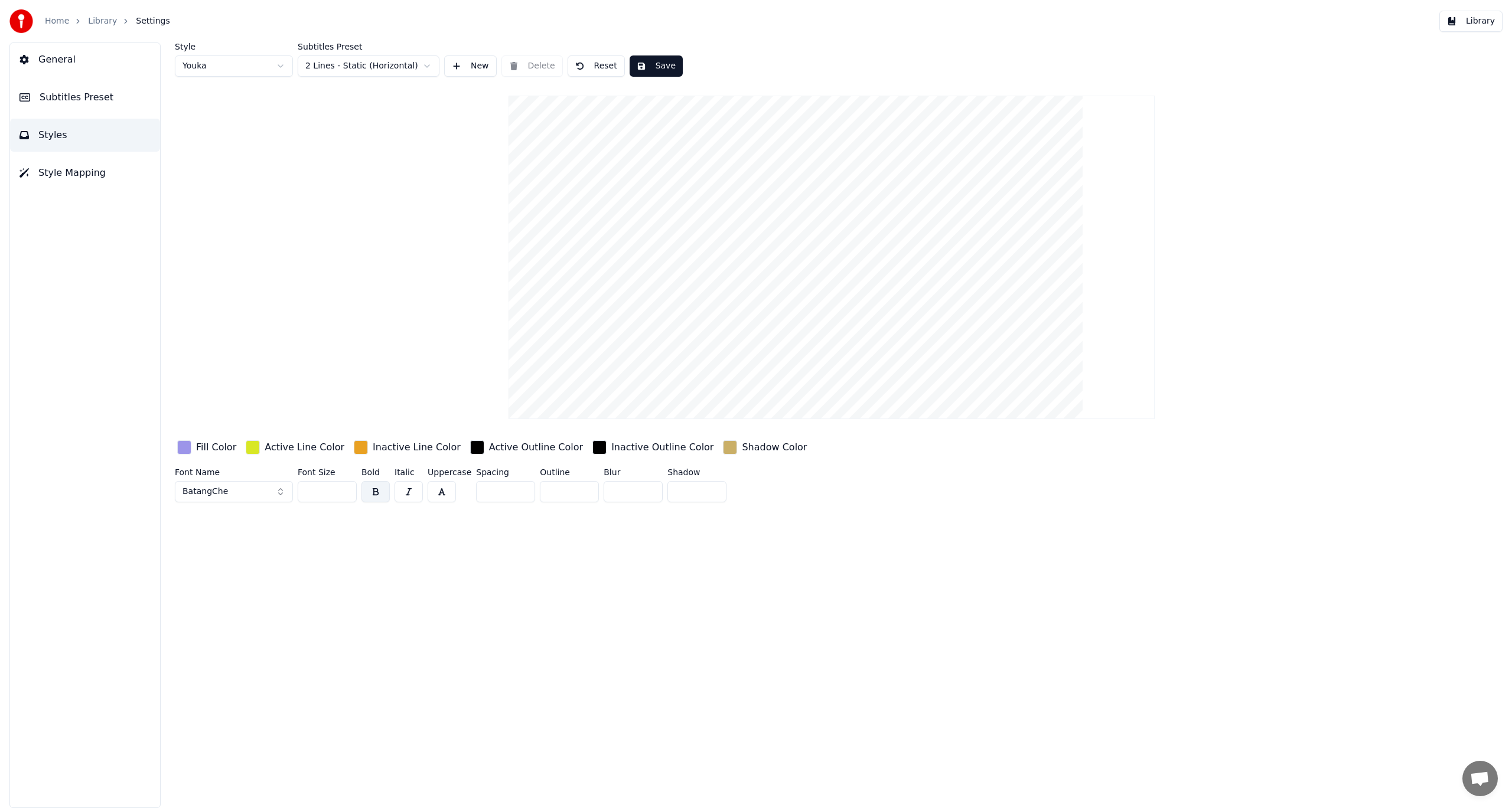
click at [280, 491] on button "BatangChe" at bounding box center [234, 492] width 118 height 21
click at [237, 537] on div "Academico" at bounding box center [243, 538] width 84 height 12
click at [72, 177] on span "Style Mapping" at bounding box center [72, 172] width 67 height 14
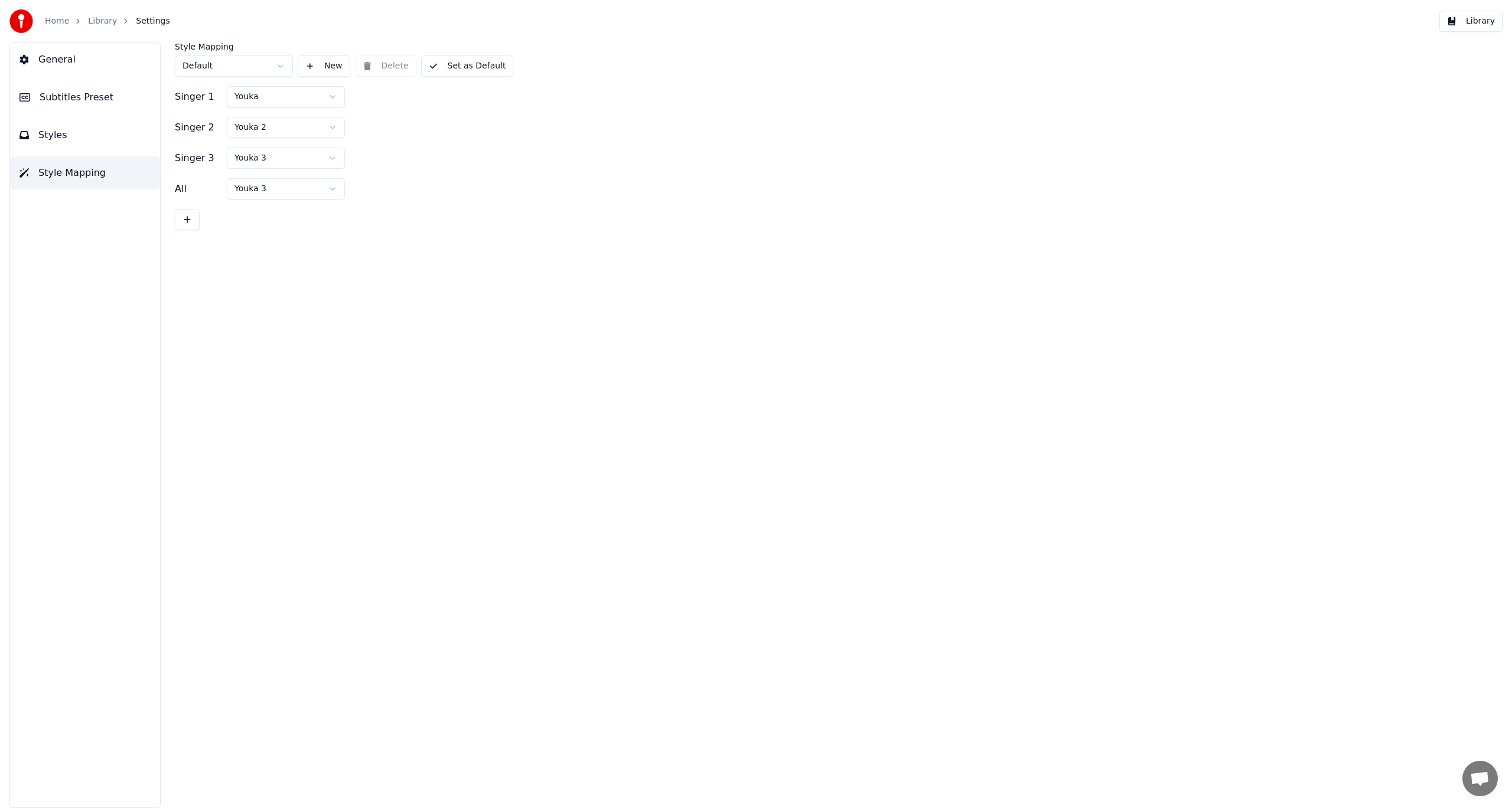
click at [62, 57] on span "General" at bounding box center [57, 59] width 37 height 14
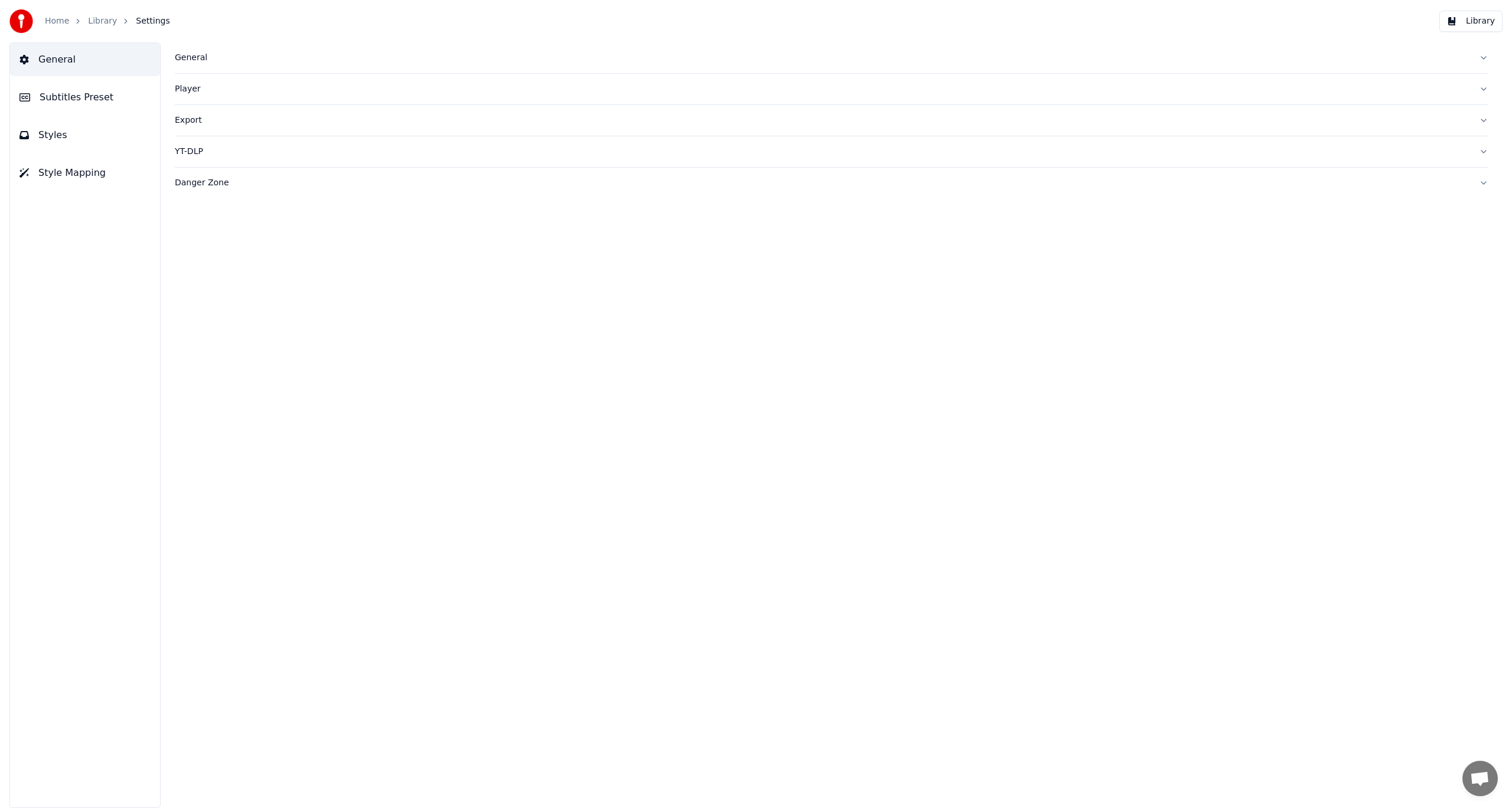
click at [62, 95] on span "Subtitles Preset" at bounding box center [76, 97] width 74 height 14
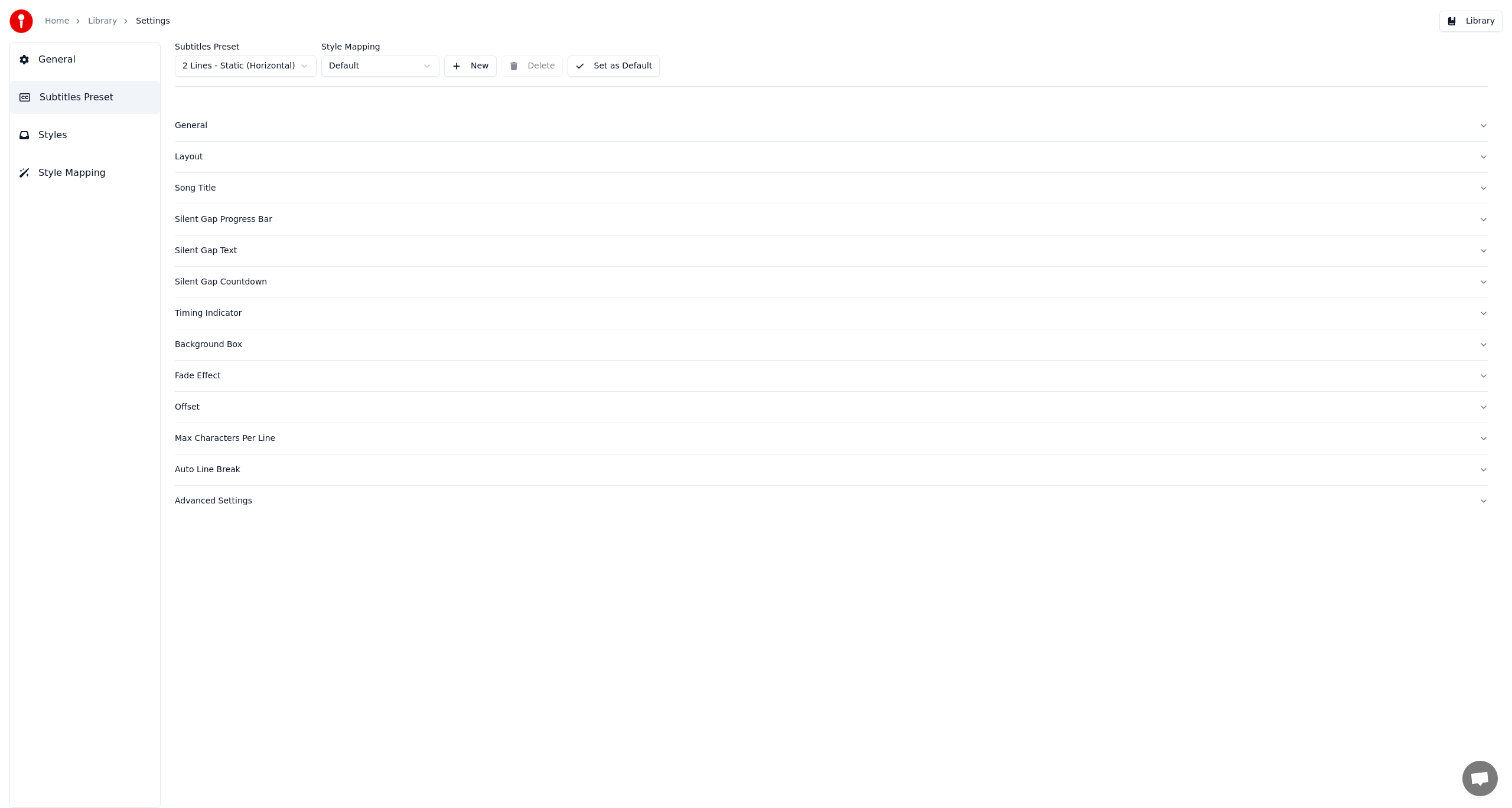
click at [209, 191] on div "Song Title" at bounding box center [822, 188] width 1295 height 12
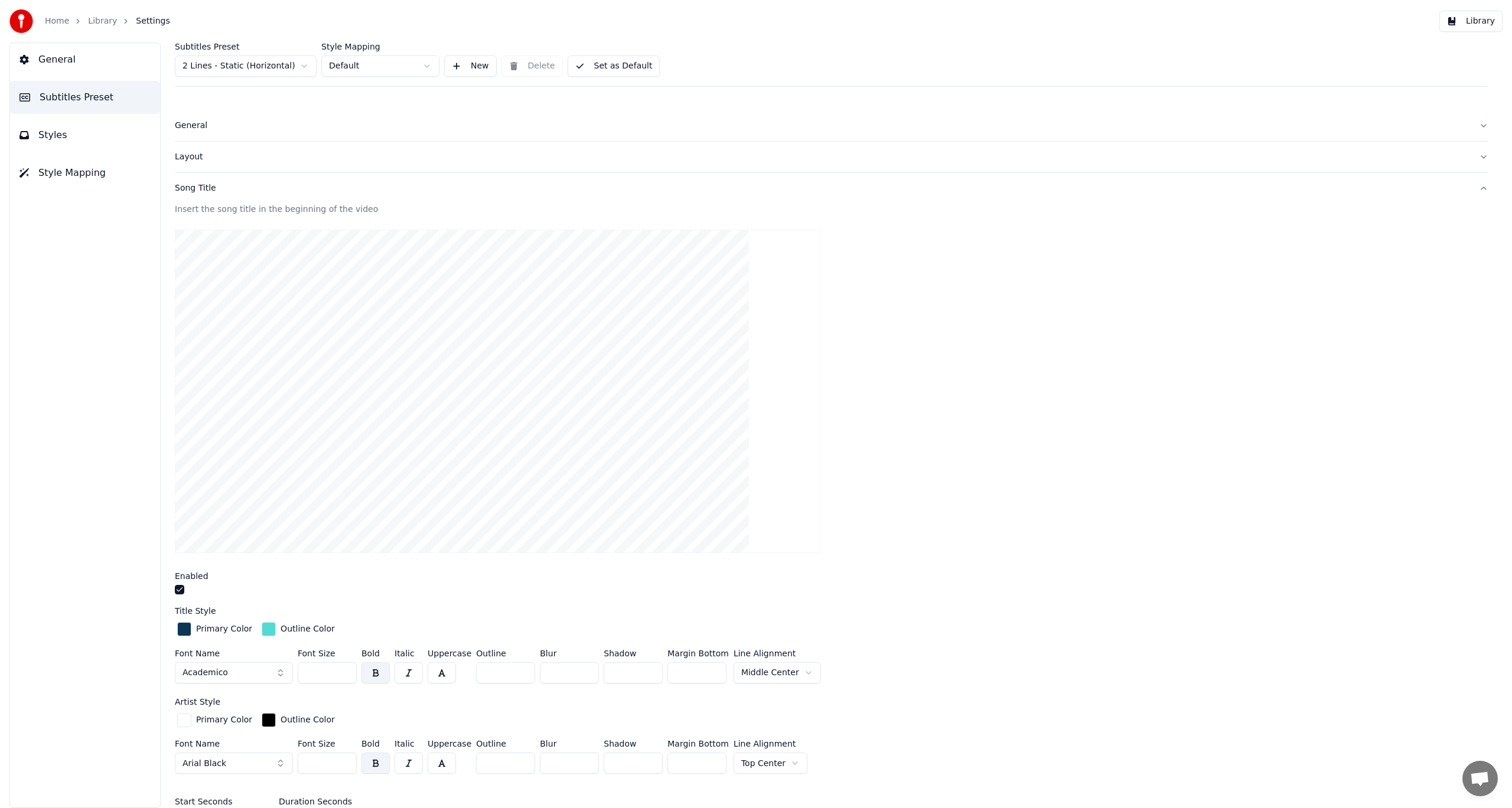
scroll to position [177, 0]
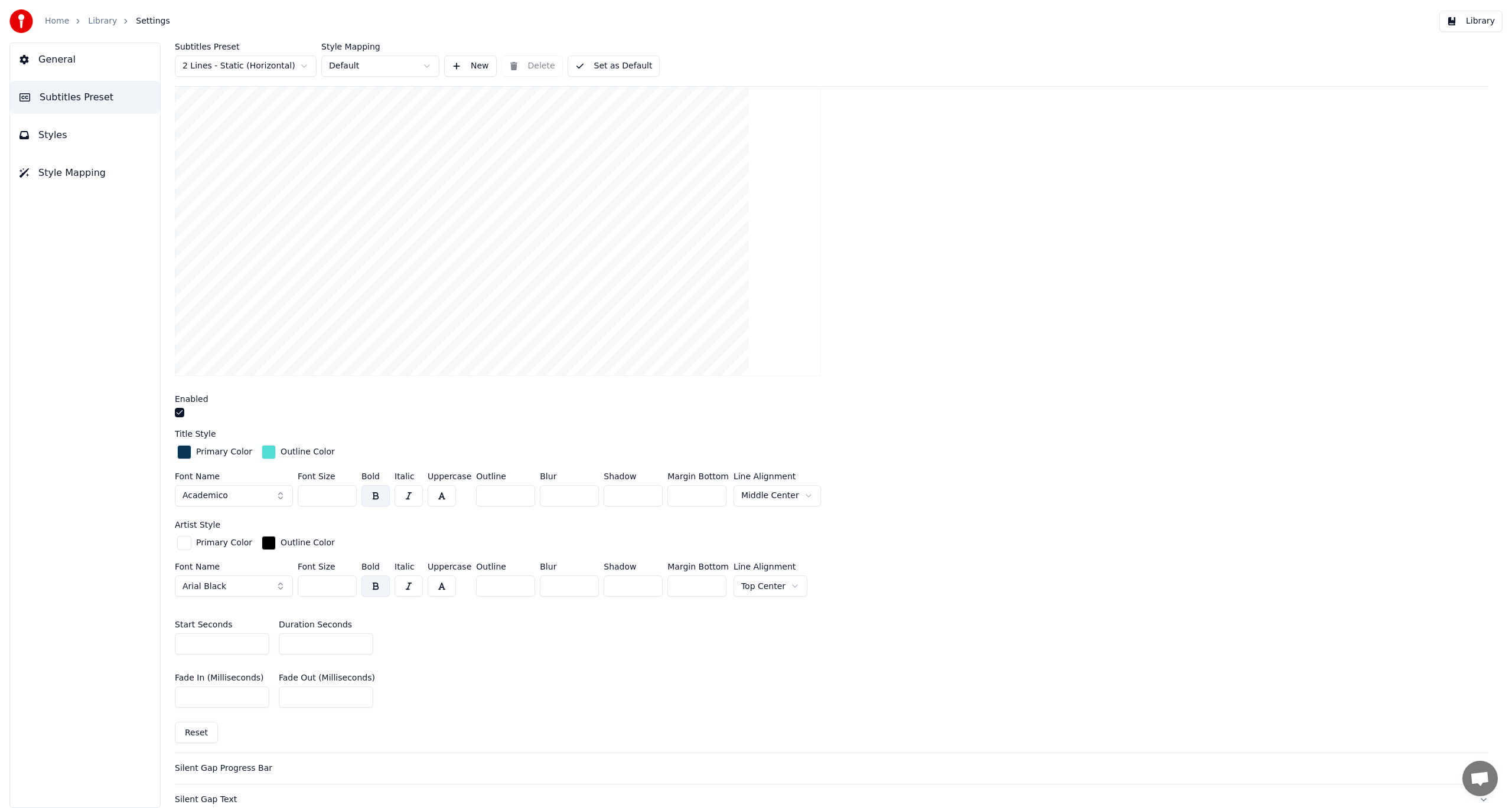
click at [278, 497] on button "Academico" at bounding box center [234, 495] width 118 height 21
click at [257, 587] on button "Arial Black" at bounding box center [234, 586] width 118 height 21
click at [236, 634] on div "Academico" at bounding box center [243, 631] width 84 height 12
click at [75, 101] on span "Subtitles Preset" at bounding box center [76, 97] width 74 height 14
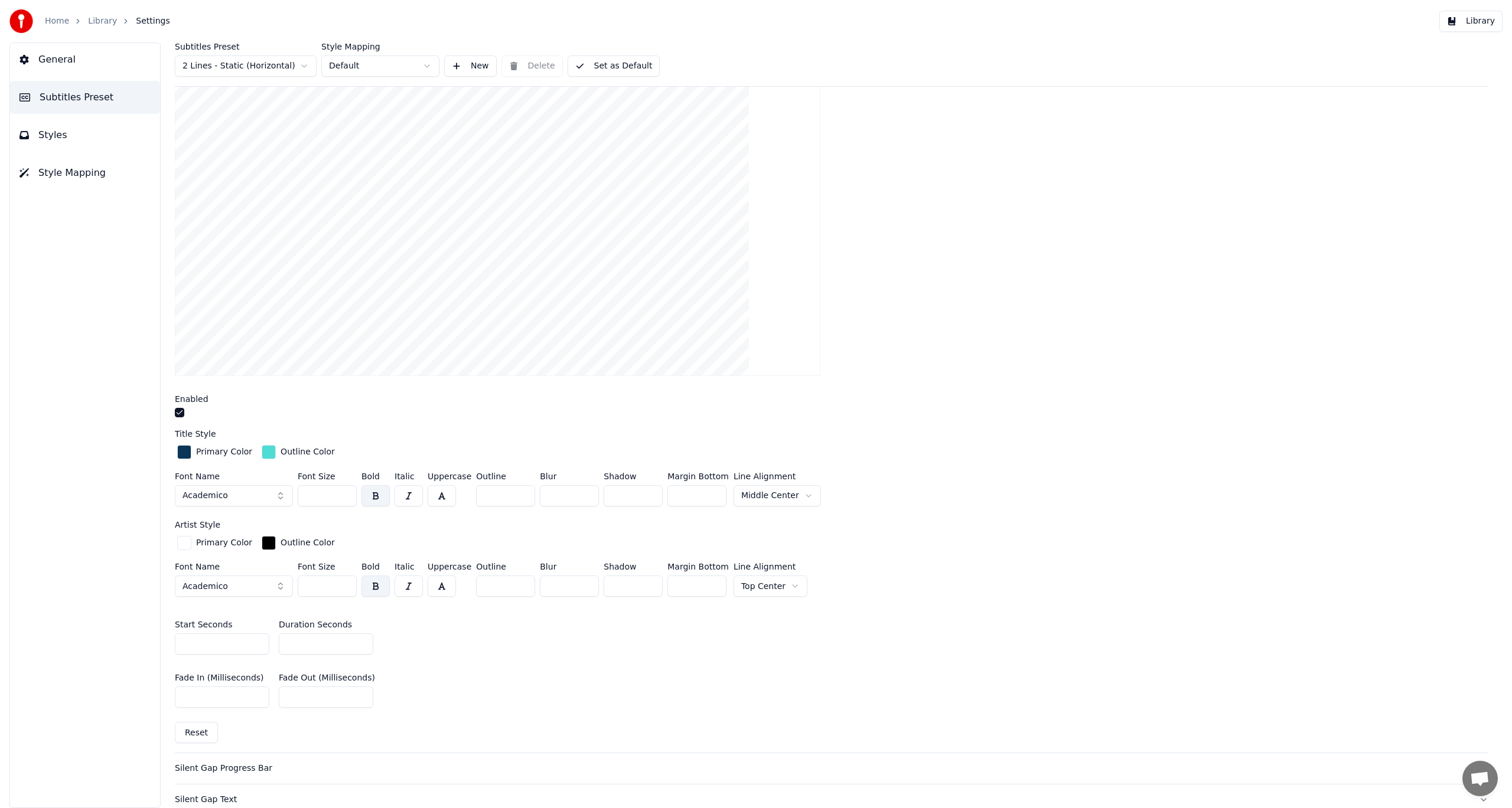
click at [37, 95] on button "Subtitles Preset" at bounding box center [84, 97] width 150 height 33
click at [138, 21] on span "Settings" at bounding box center [152, 21] width 34 height 12
click at [56, 60] on span "General" at bounding box center [57, 59] width 37 height 14
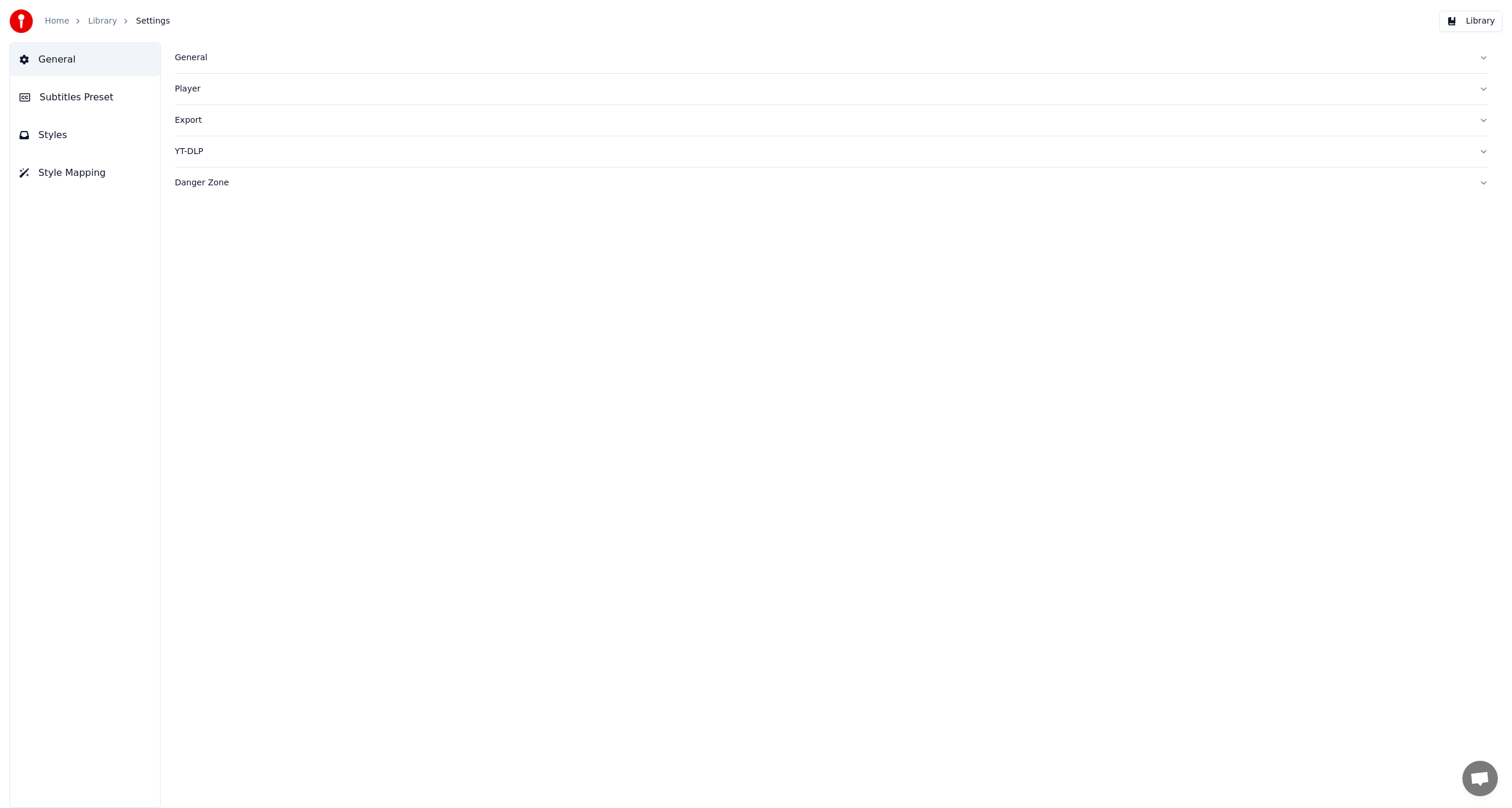
click at [57, 98] on span "Subtitles Preset" at bounding box center [76, 97] width 74 height 14
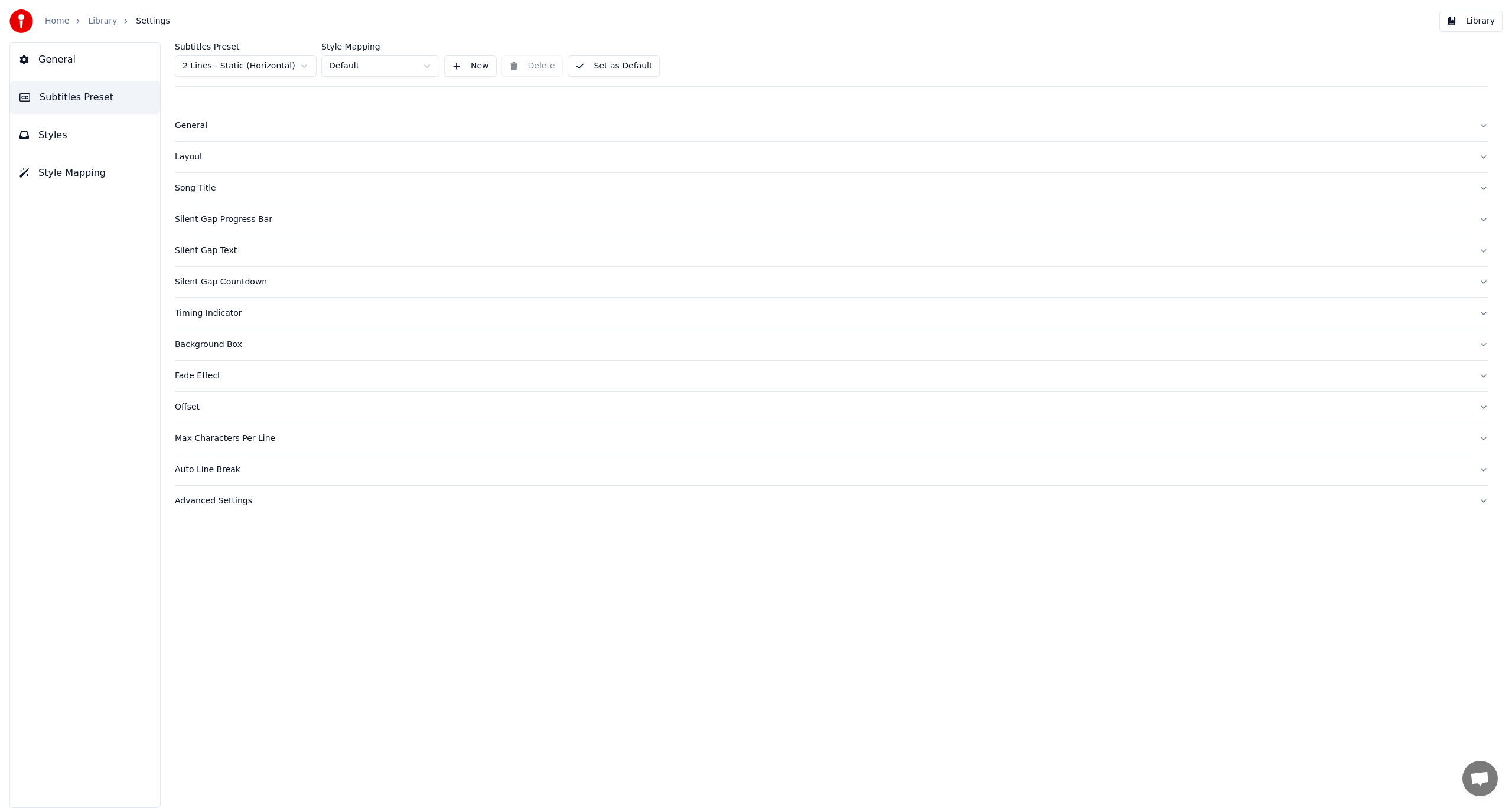
click at [229, 503] on div "Advanced Settings" at bounding box center [822, 501] width 1295 height 12
click at [200, 188] on div "Song Title" at bounding box center [822, 188] width 1295 height 12
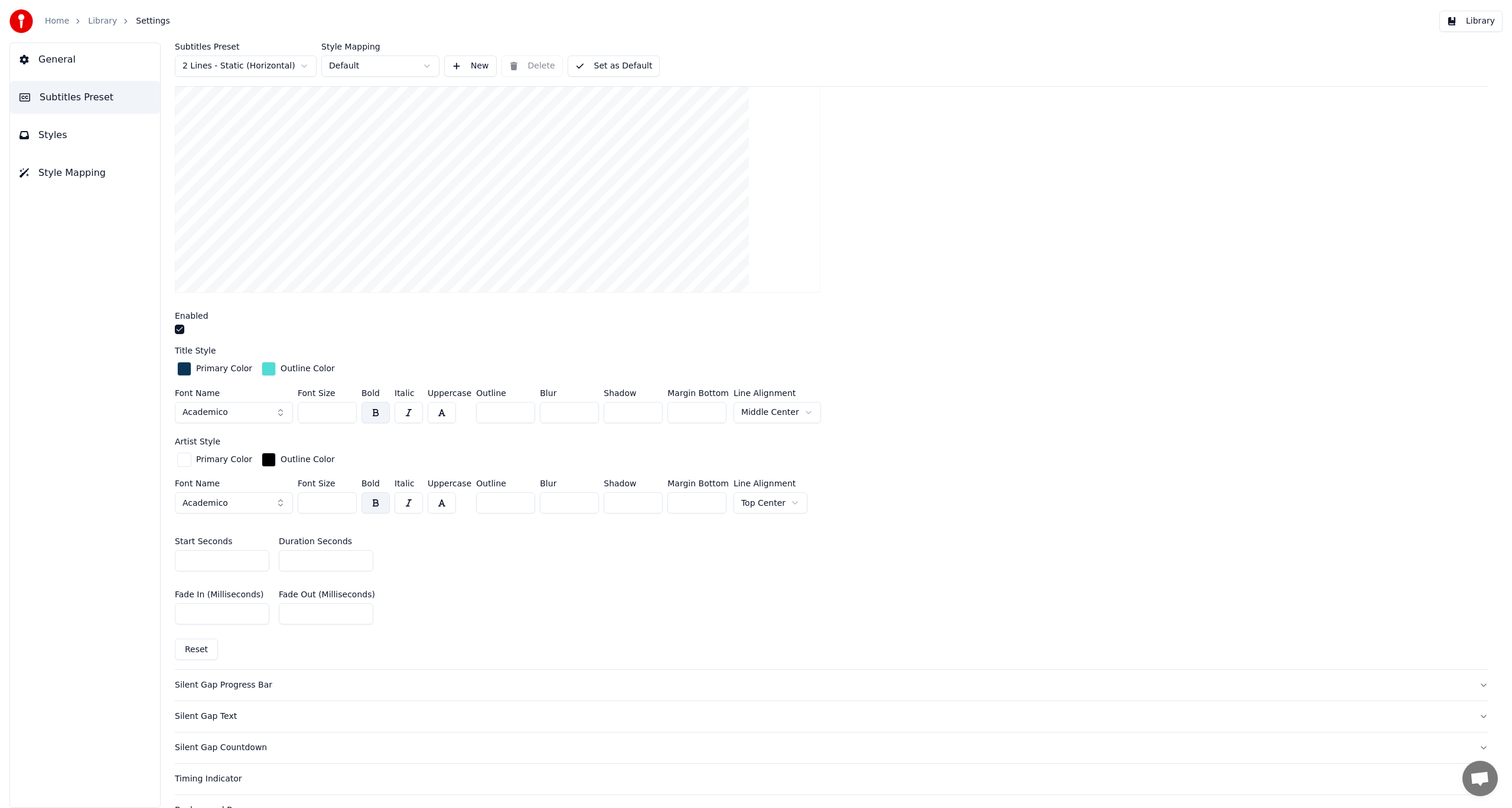
scroll to position [354, 0]
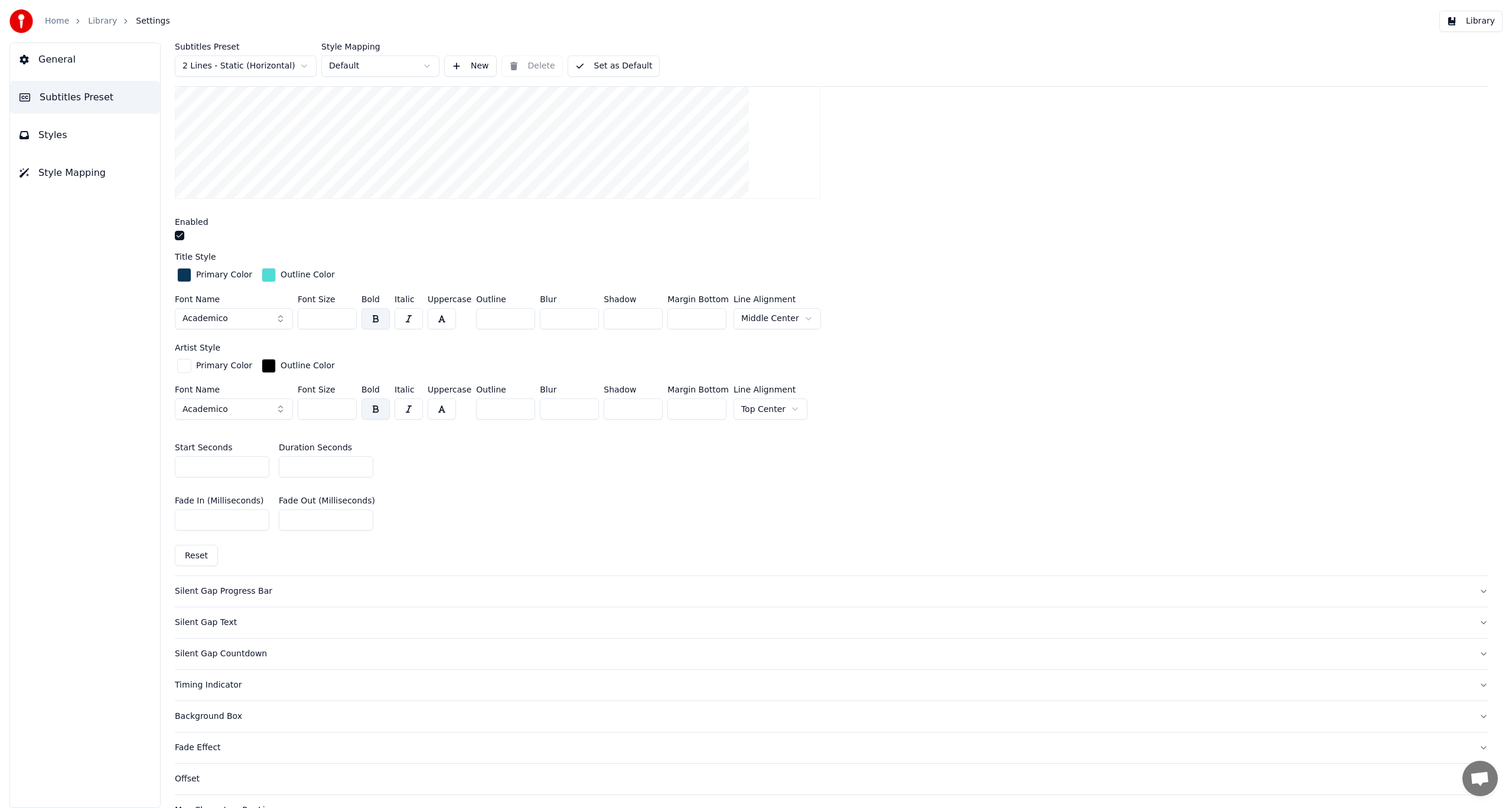
click at [785, 407] on html "Home Library Settings Library General Subtitles Preset Styles Style Mapping Sub…" at bounding box center [756, 404] width 1512 height 808
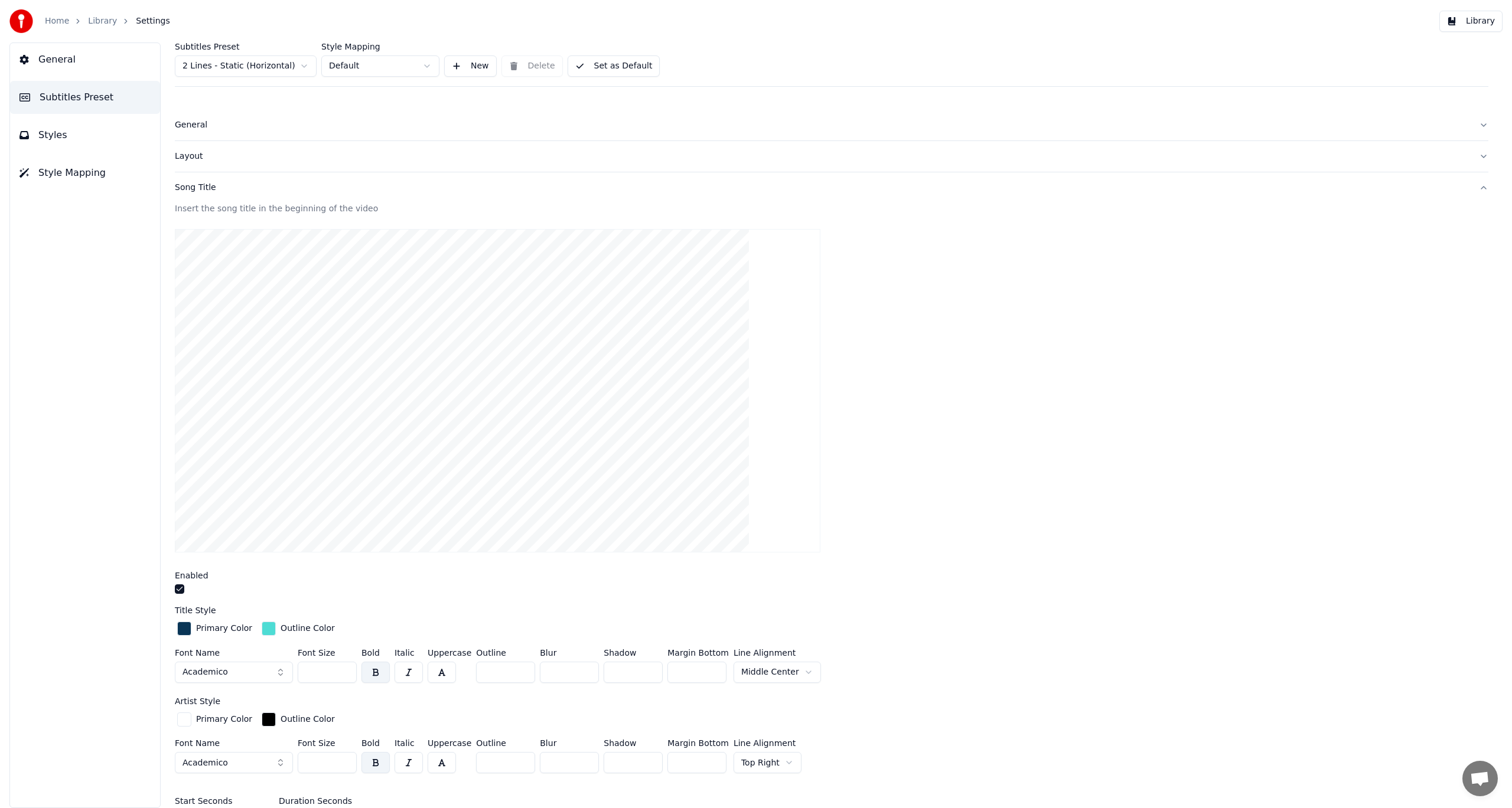
scroll to position [0, 0]
click at [777, 763] on html "Home Library Settings Library General Subtitles Preset Styles Style Mapping Sub…" at bounding box center [756, 404] width 1512 height 808
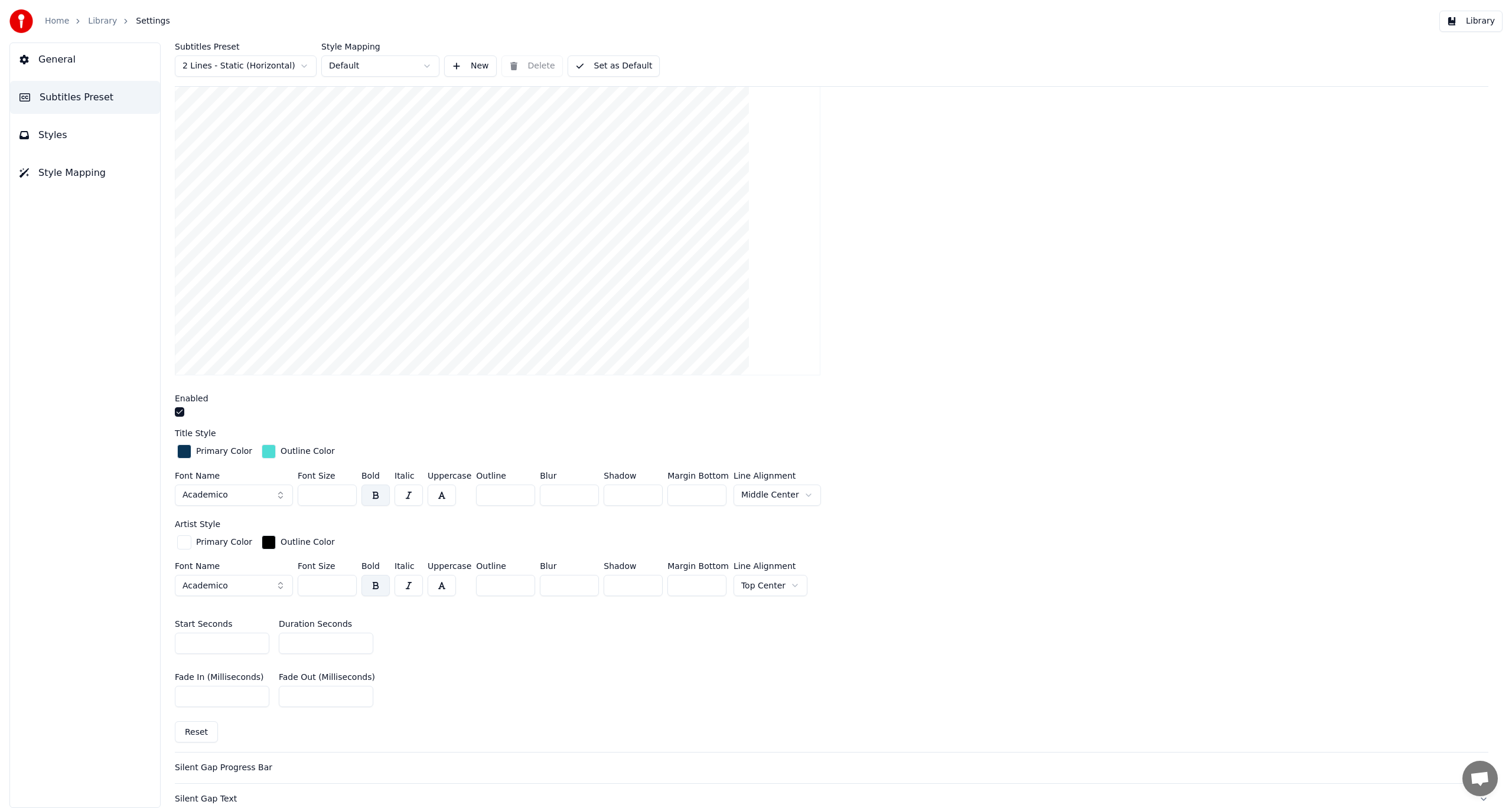
scroll to position [177, 0]
click at [778, 584] on html "Home Library Settings Library General Subtitles Preset Styles Style Mapping Sub…" at bounding box center [756, 404] width 1512 height 808
click at [796, 583] on html "Home Library Settings Library General Subtitles Preset Styles Style Mapping Sub…" at bounding box center [756, 404] width 1512 height 808
click at [1469, 24] on button "Library" at bounding box center [1470, 21] width 63 height 21
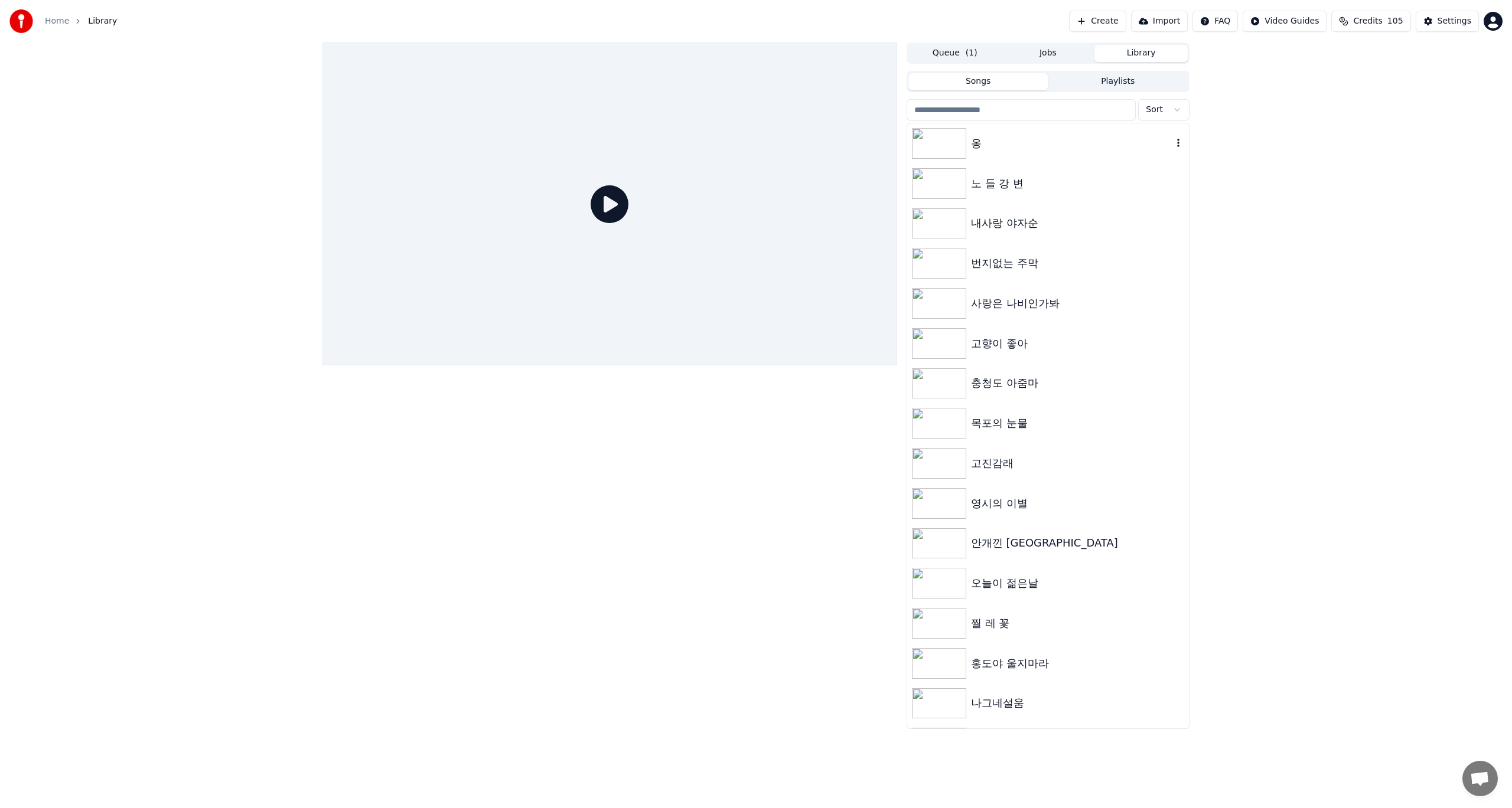
click at [956, 145] on img at bounding box center [939, 143] width 54 height 31
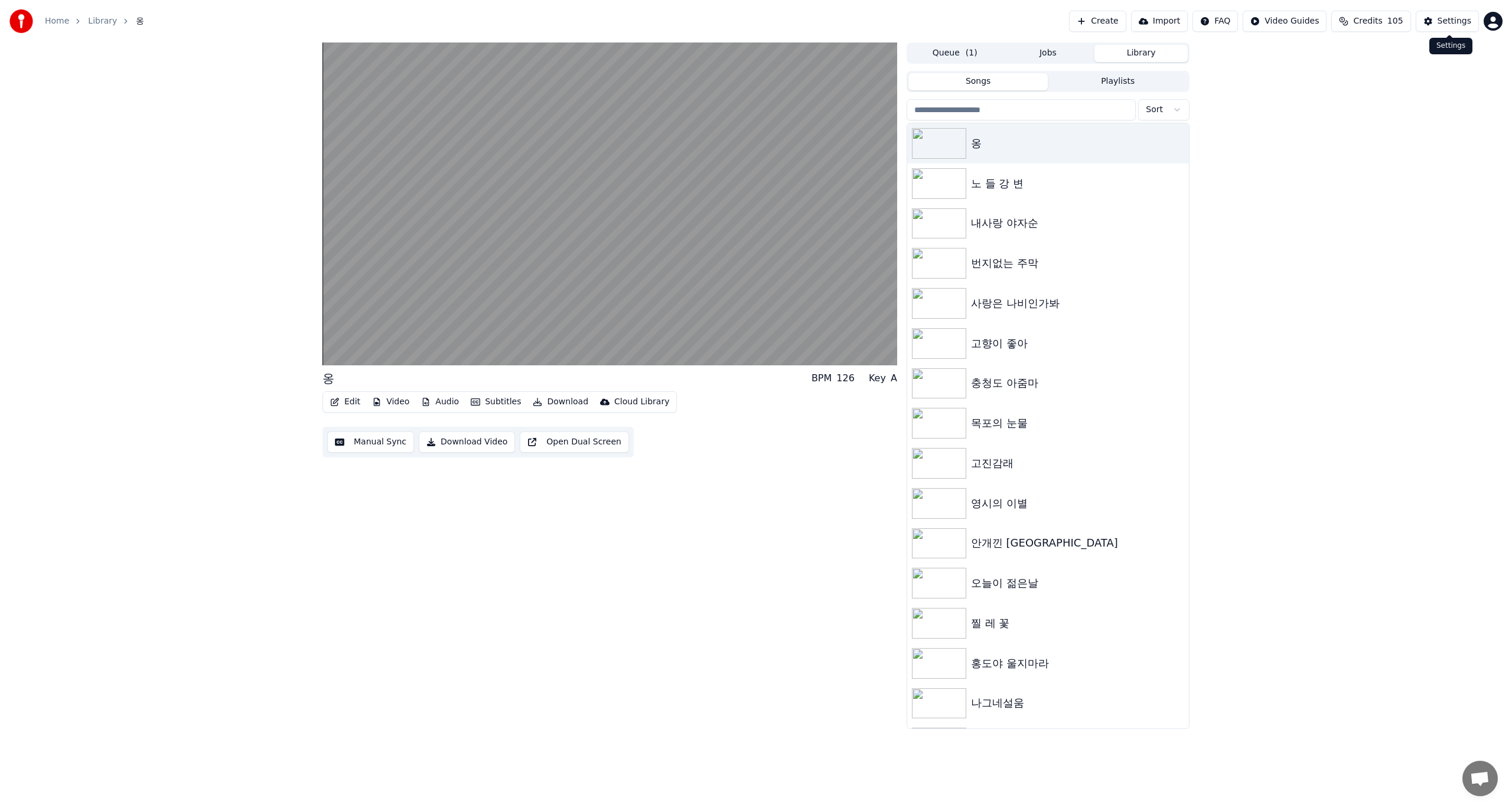
click at [1443, 20] on div "Settings" at bounding box center [1454, 21] width 34 height 12
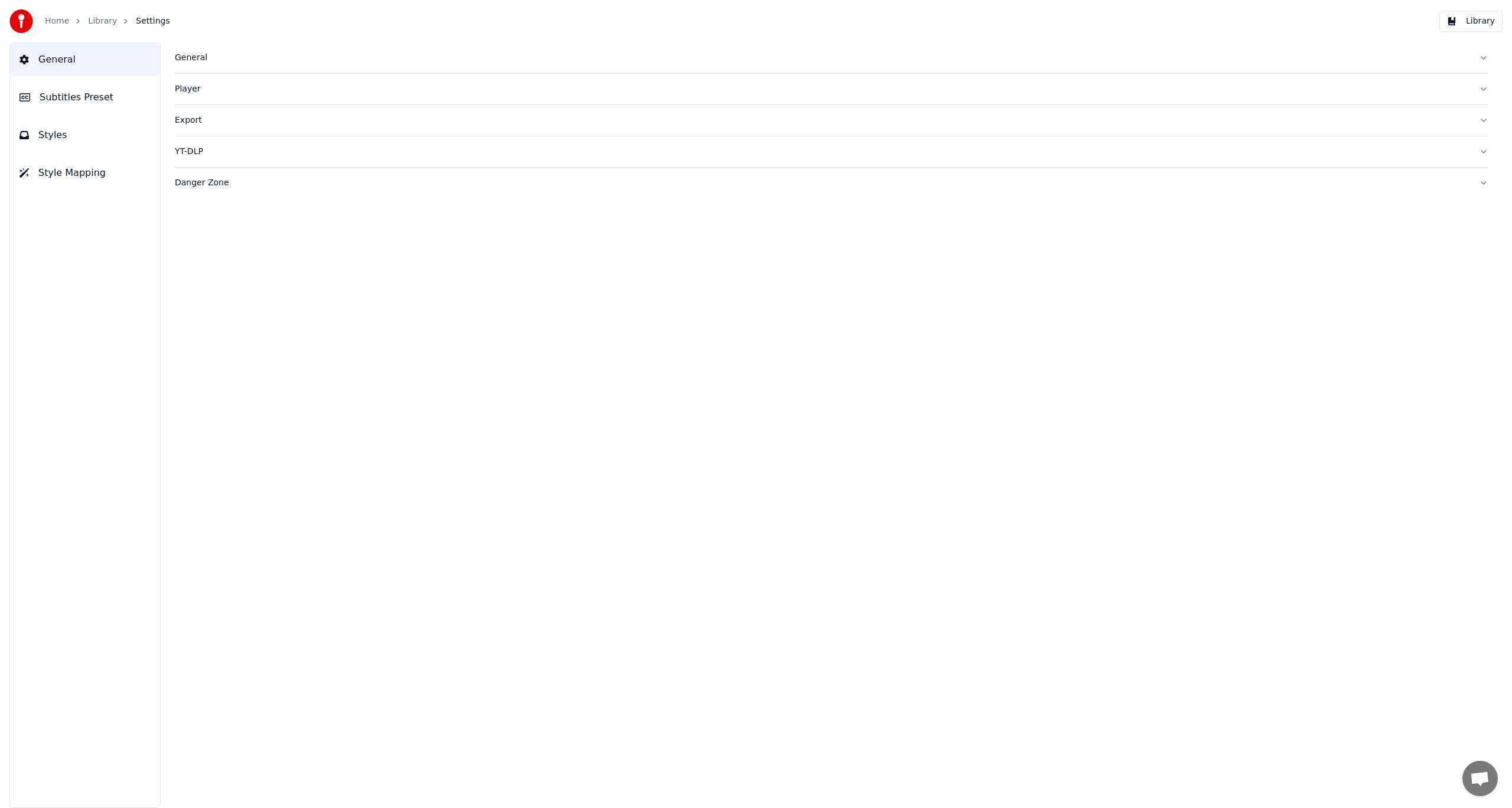
click at [1481, 22] on button "Library" at bounding box center [1470, 21] width 63 height 21
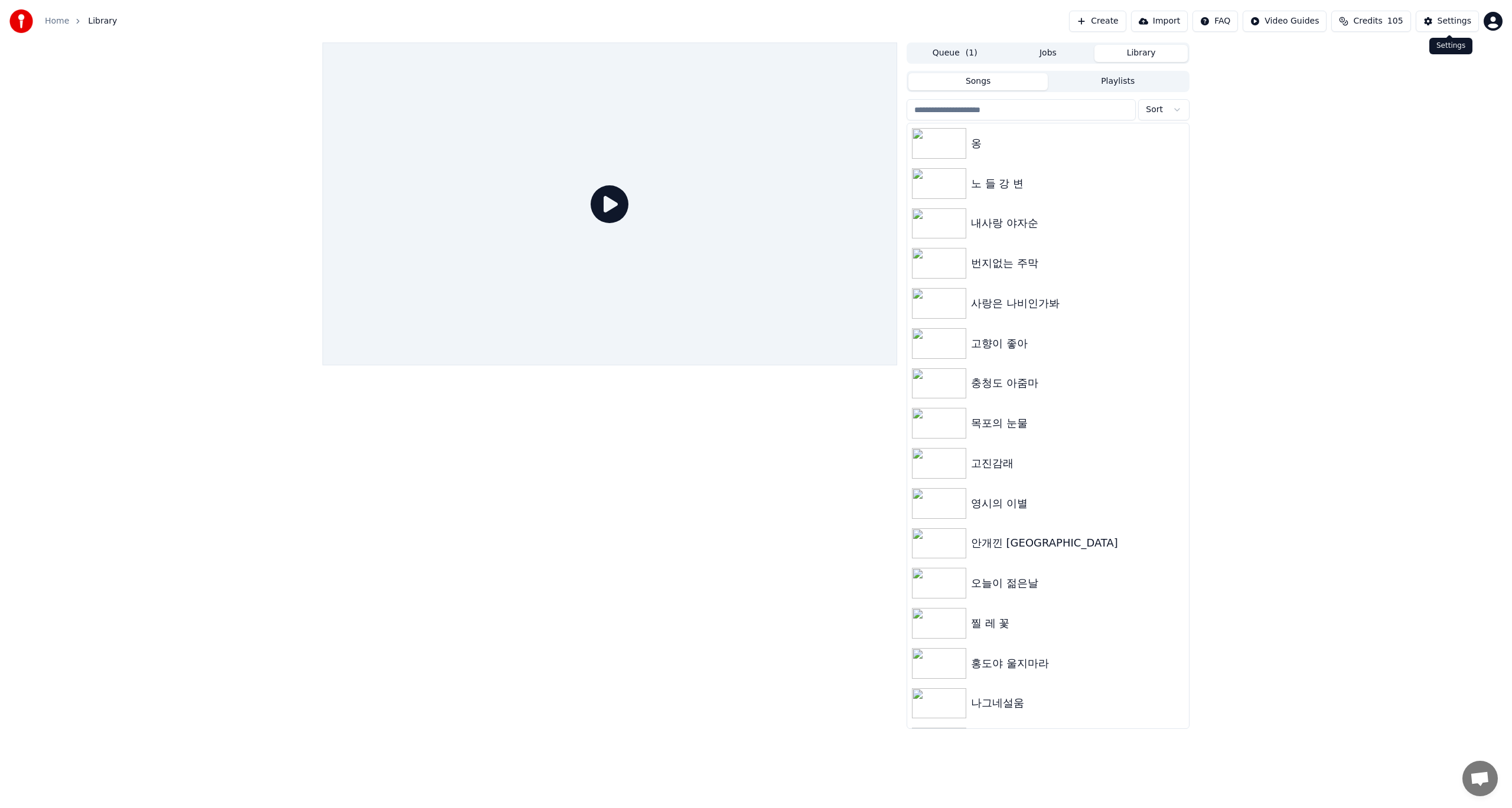
click at [1450, 22] on div "Settings" at bounding box center [1454, 21] width 34 height 12
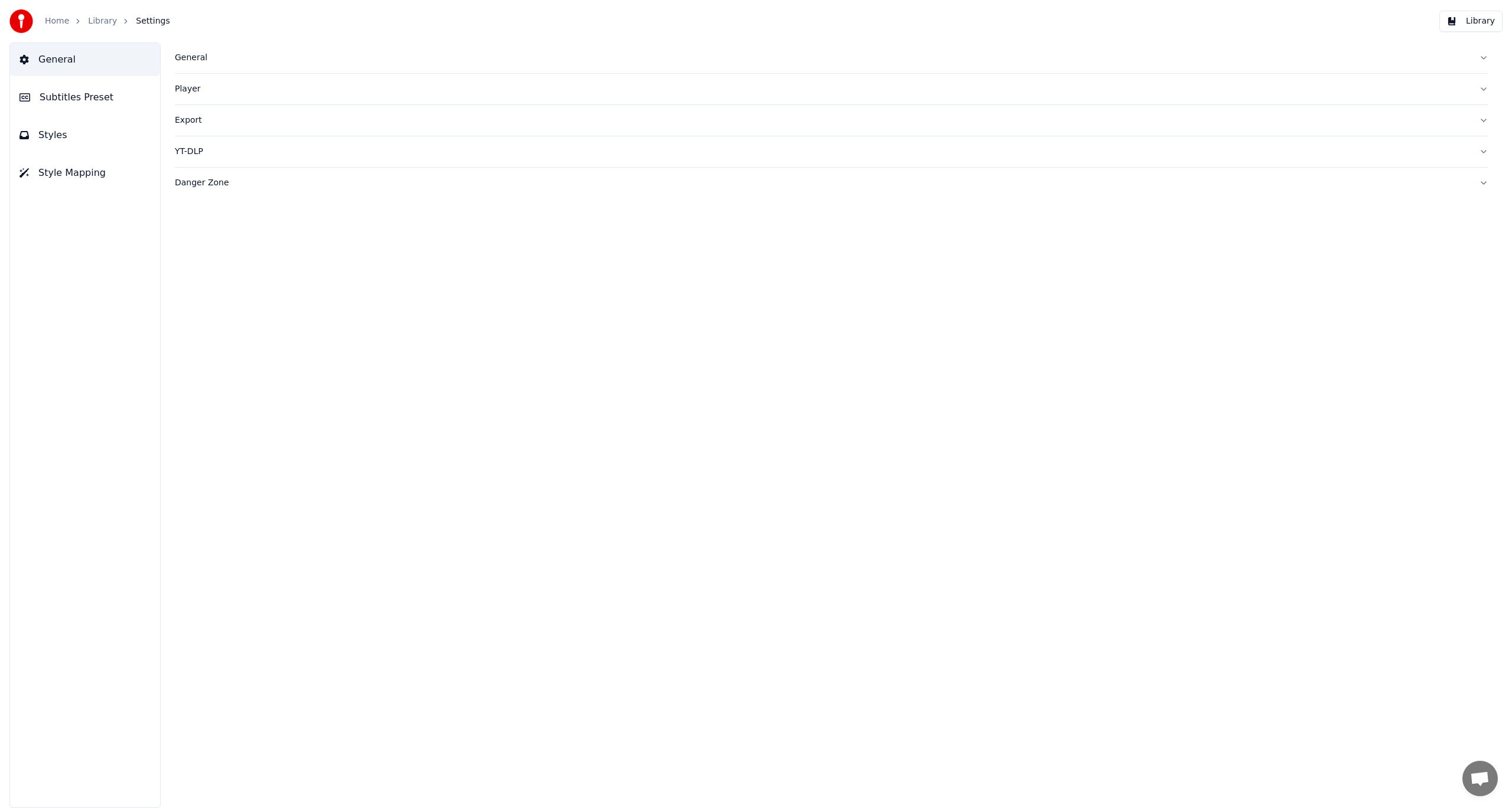
click at [1487, 23] on button "Library" at bounding box center [1470, 21] width 63 height 21
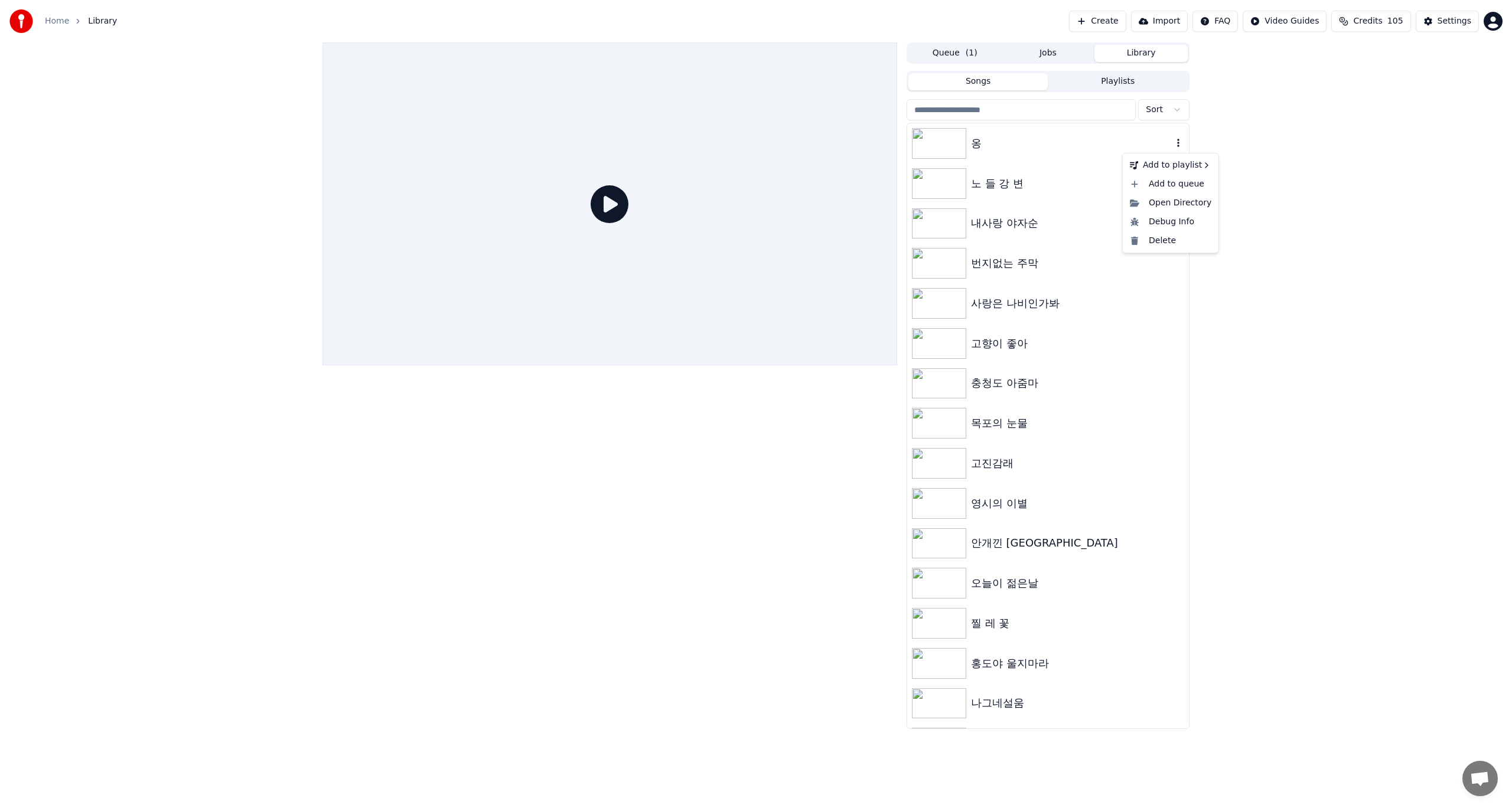
click at [1172, 144] on icon "button" at bounding box center [1178, 143] width 12 height 9
click at [1240, 169] on div "New playlist" at bounding box center [1254, 168] width 78 height 19
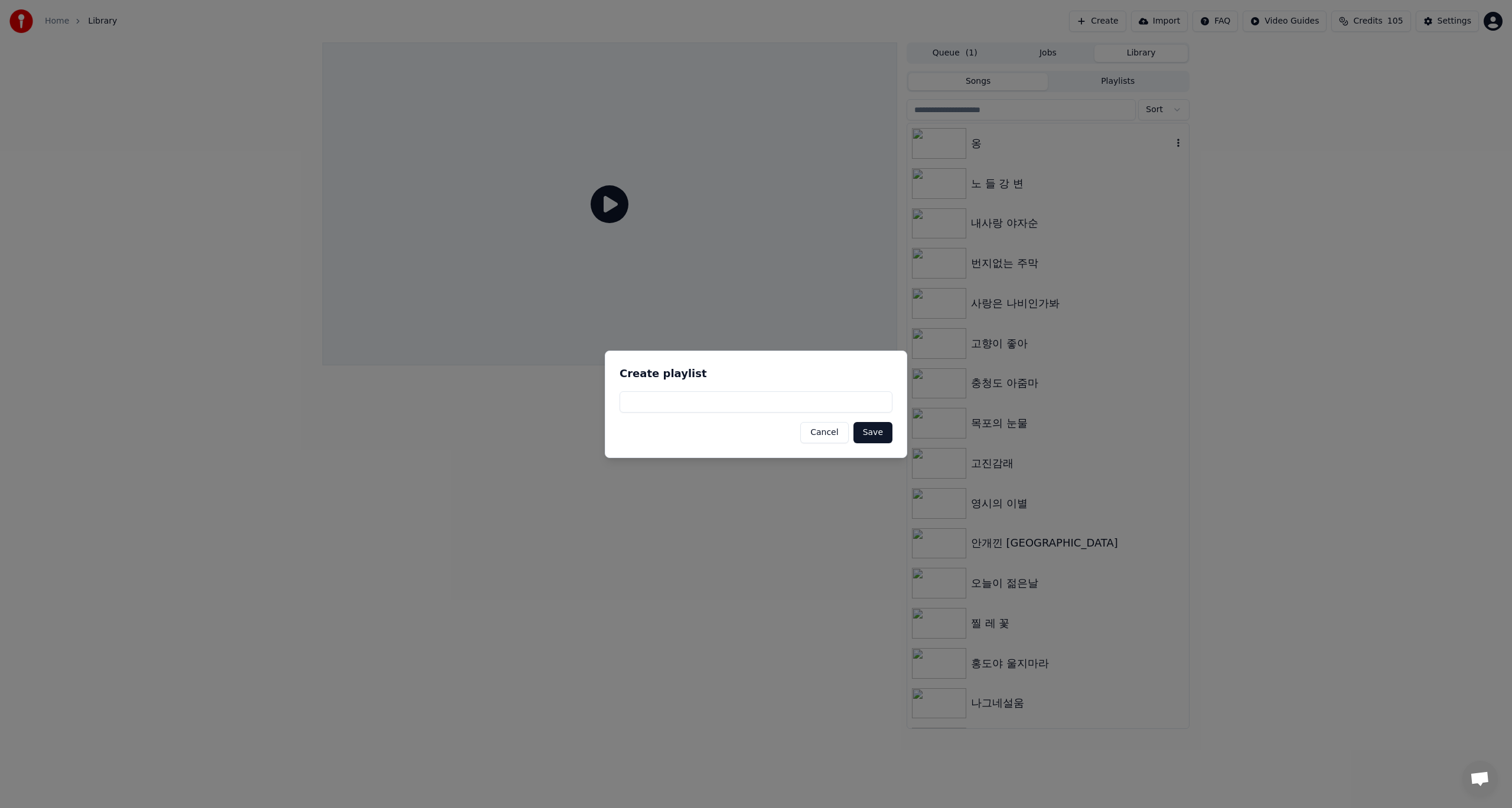
click at [832, 436] on button "Cancel" at bounding box center [824, 432] width 48 height 21
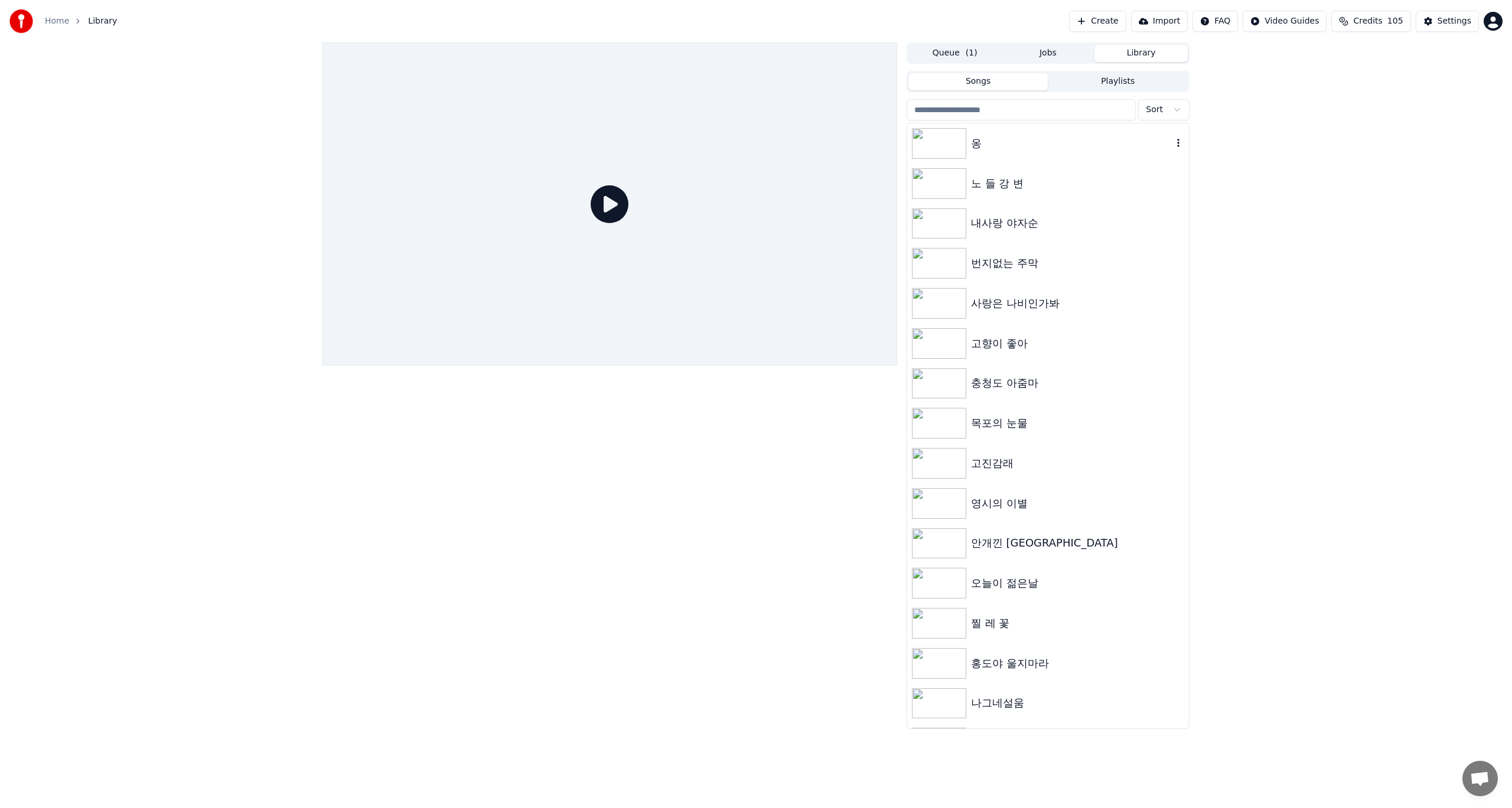
click at [944, 141] on img at bounding box center [939, 143] width 54 height 31
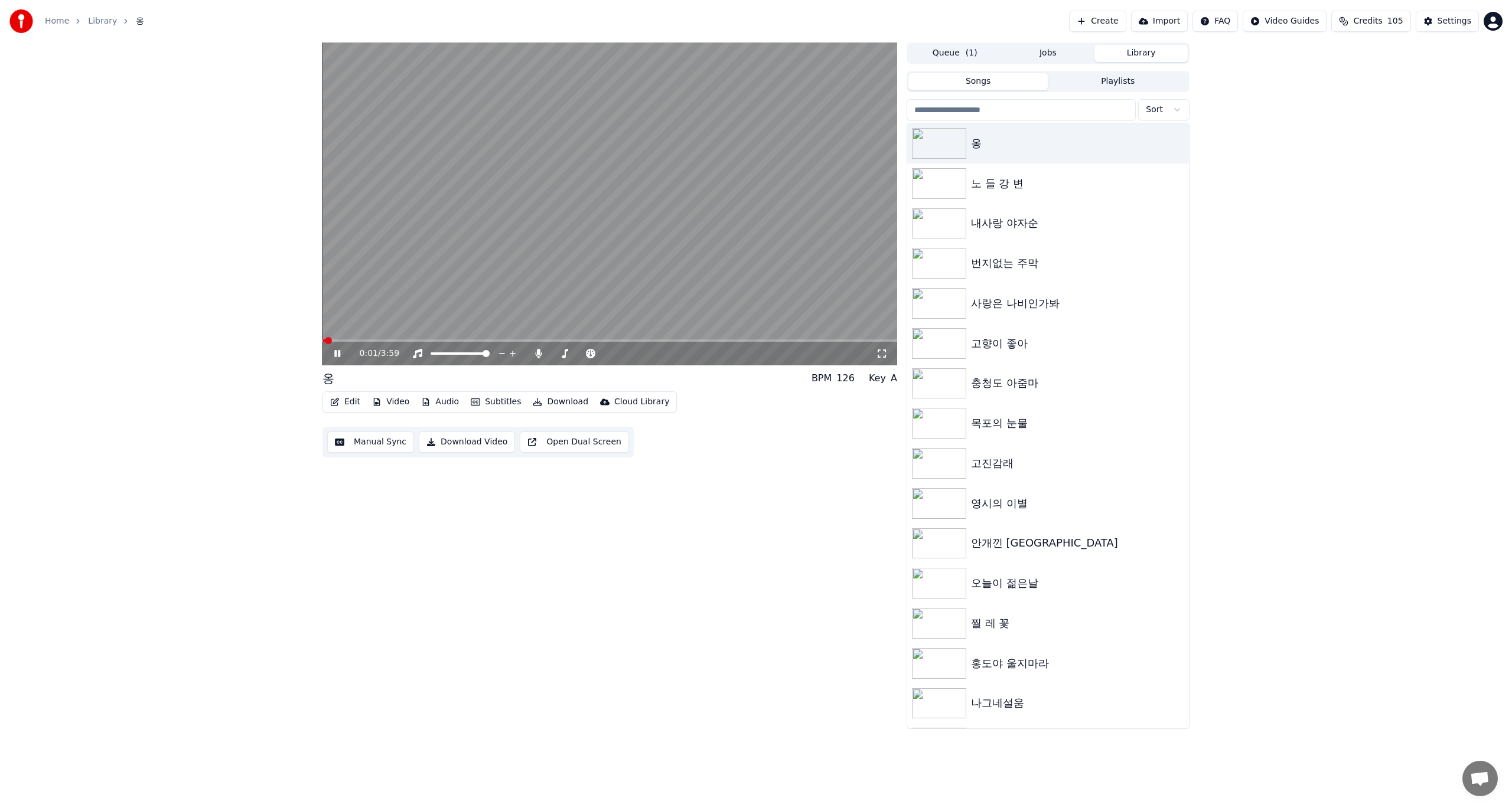
click at [947, 50] on button "Queue ( 1 )" at bounding box center [955, 53] width 94 height 17
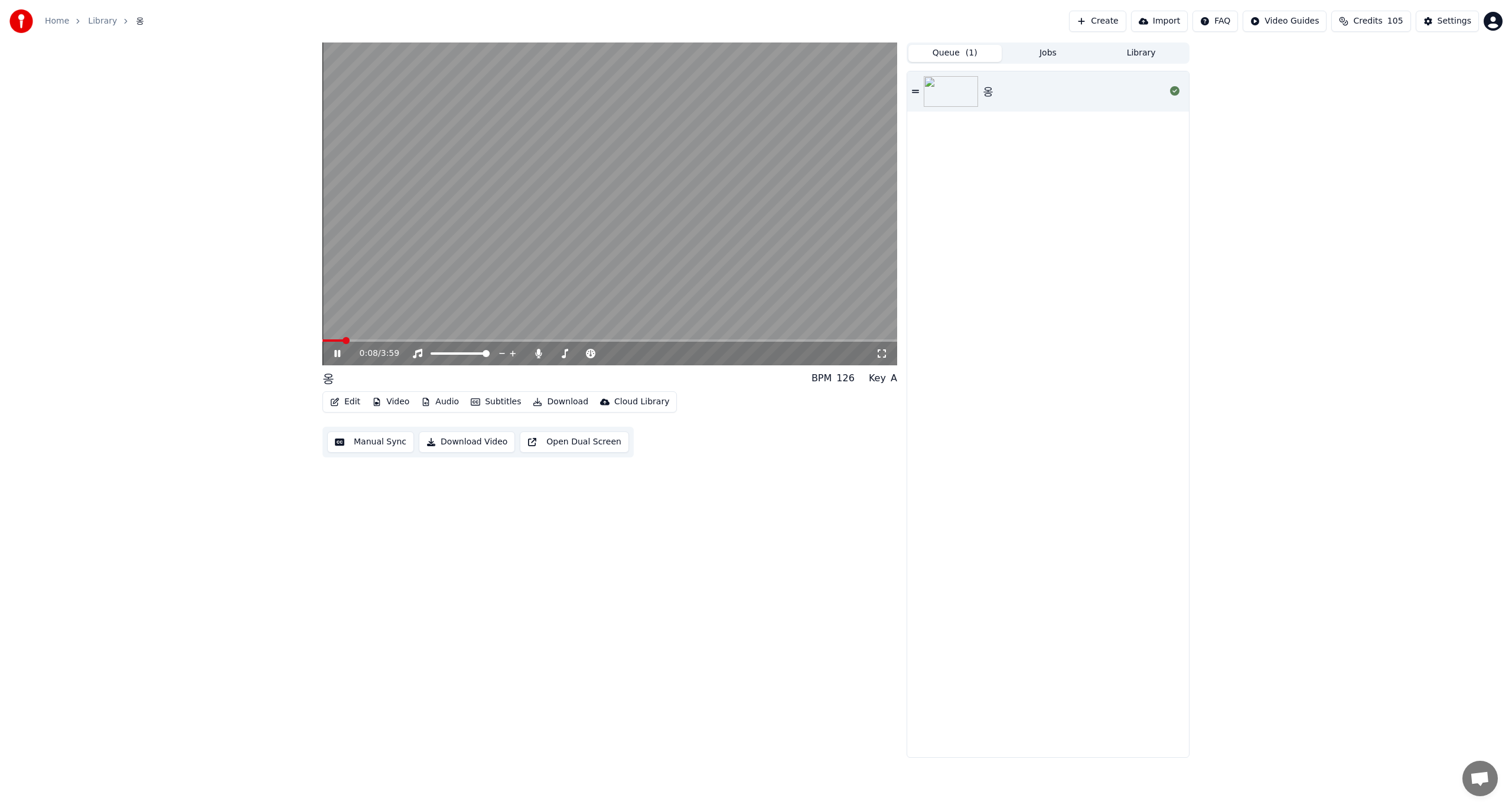
click at [632, 229] on video at bounding box center [609, 204] width 575 height 323
click at [365, 444] on button "Manual Sync" at bounding box center [371, 442] width 87 height 21
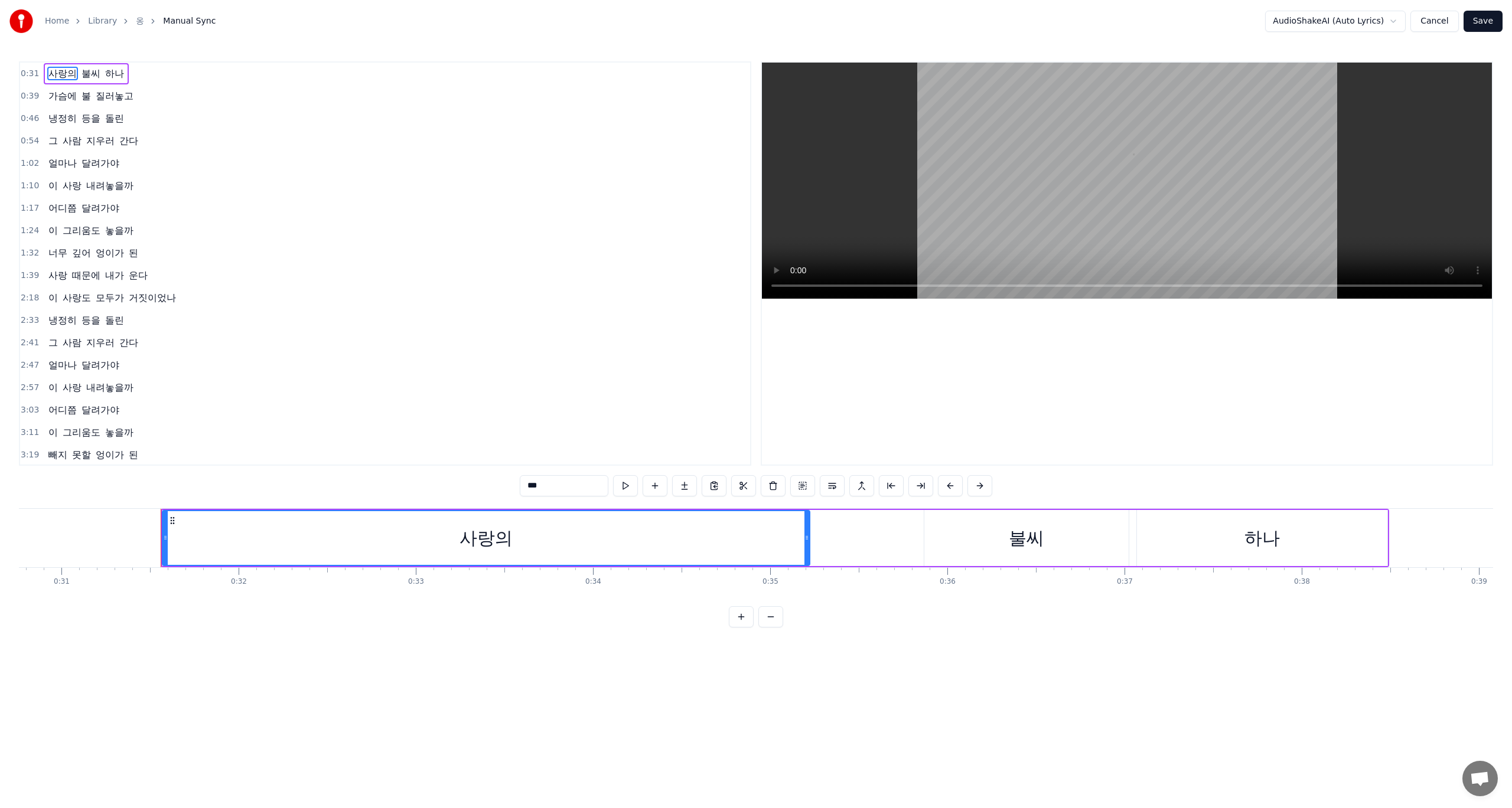
scroll to position [0, 5532]
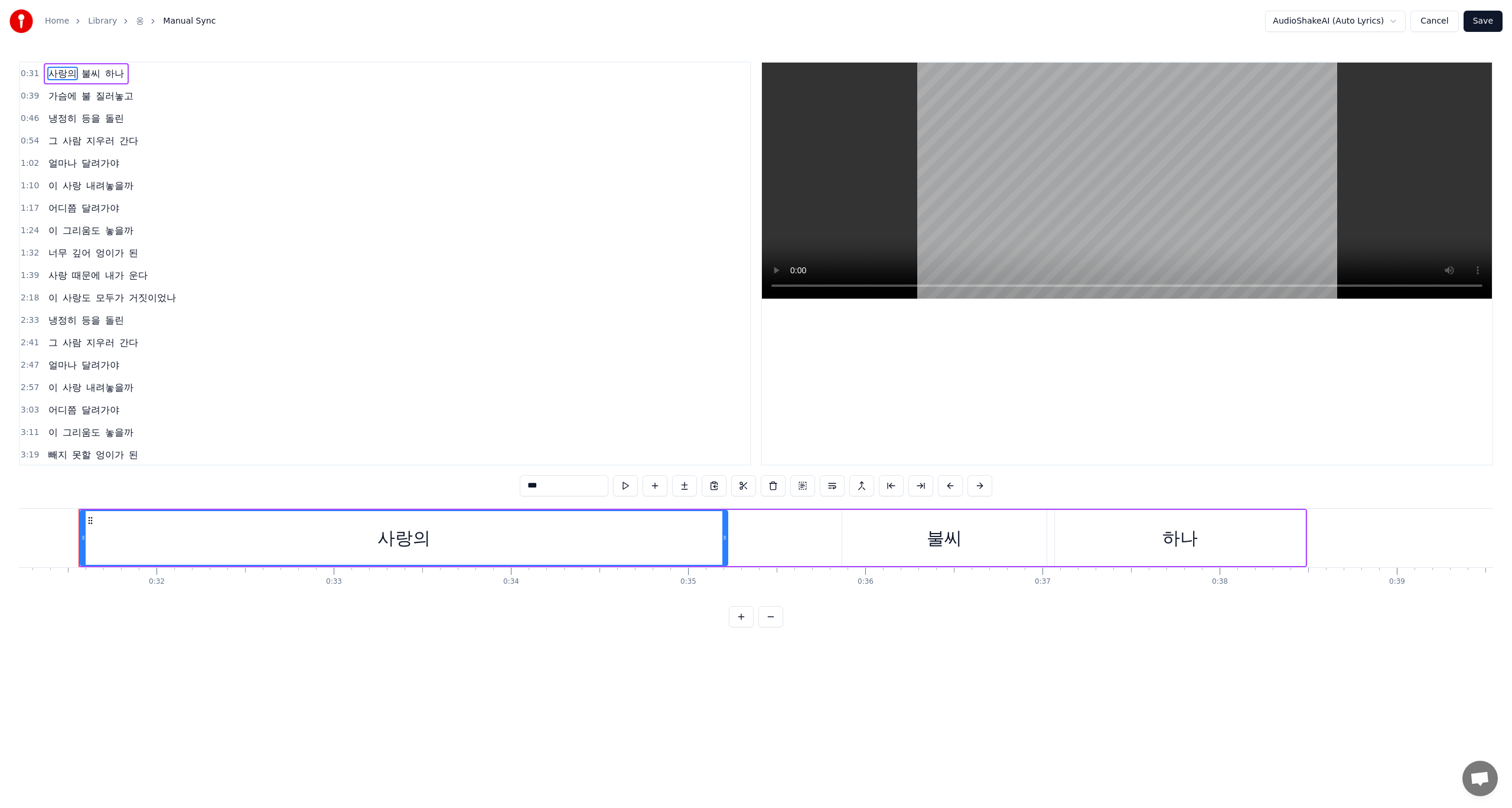
click at [1446, 23] on button "Cancel" at bounding box center [1434, 21] width 48 height 21
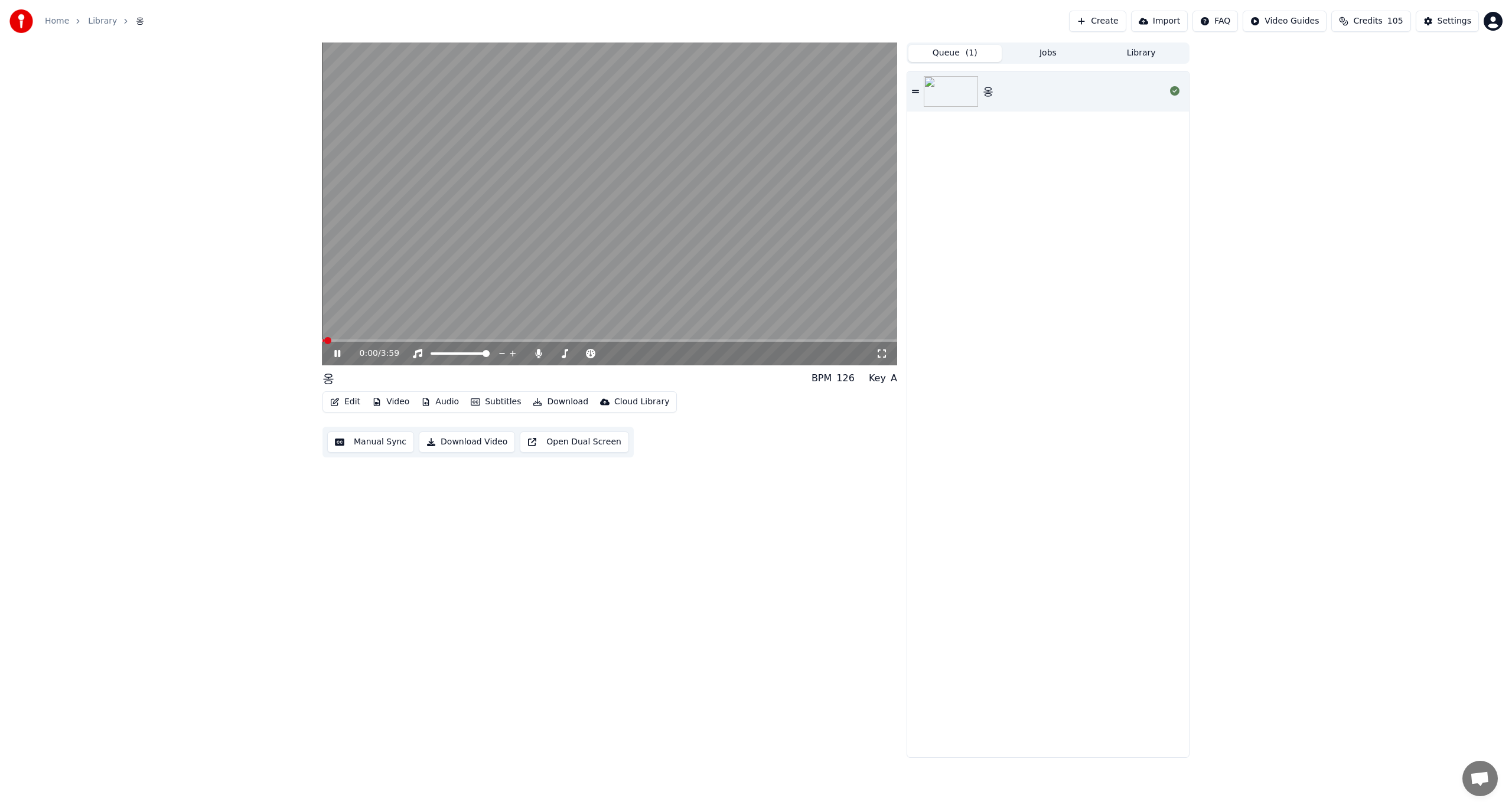
click at [349, 405] on button "Edit" at bounding box center [345, 402] width 40 height 17
click at [354, 447] on div "Edit Metadata" at bounding box center [378, 446] width 58 height 12
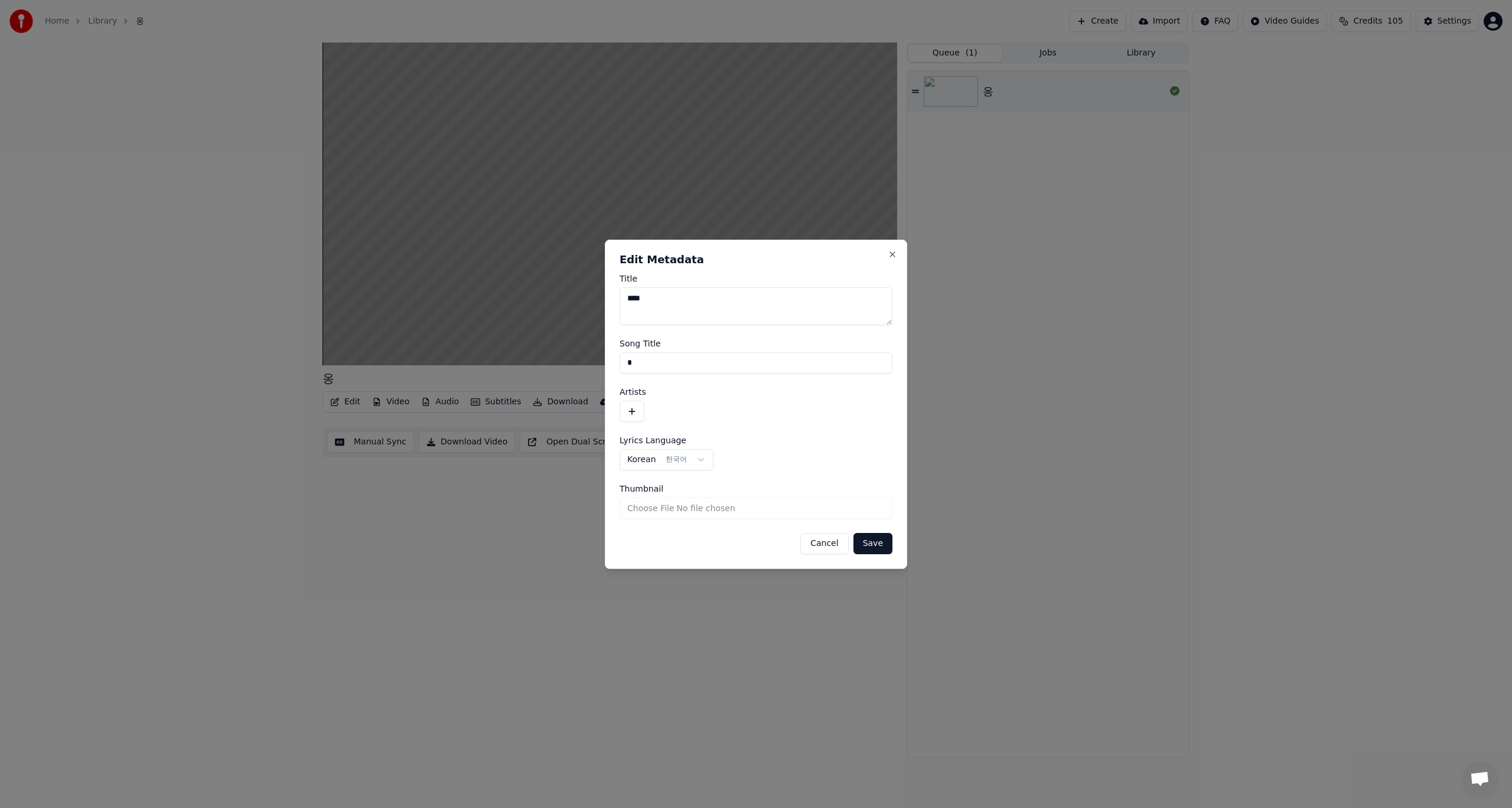
click at [660, 302] on textarea "****" at bounding box center [756, 306] width 273 height 38
click at [642, 300] on textarea "****" at bounding box center [756, 306] width 273 height 38
type textarea "***"
click at [644, 360] on input "*" at bounding box center [756, 363] width 273 height 21
type input "****"
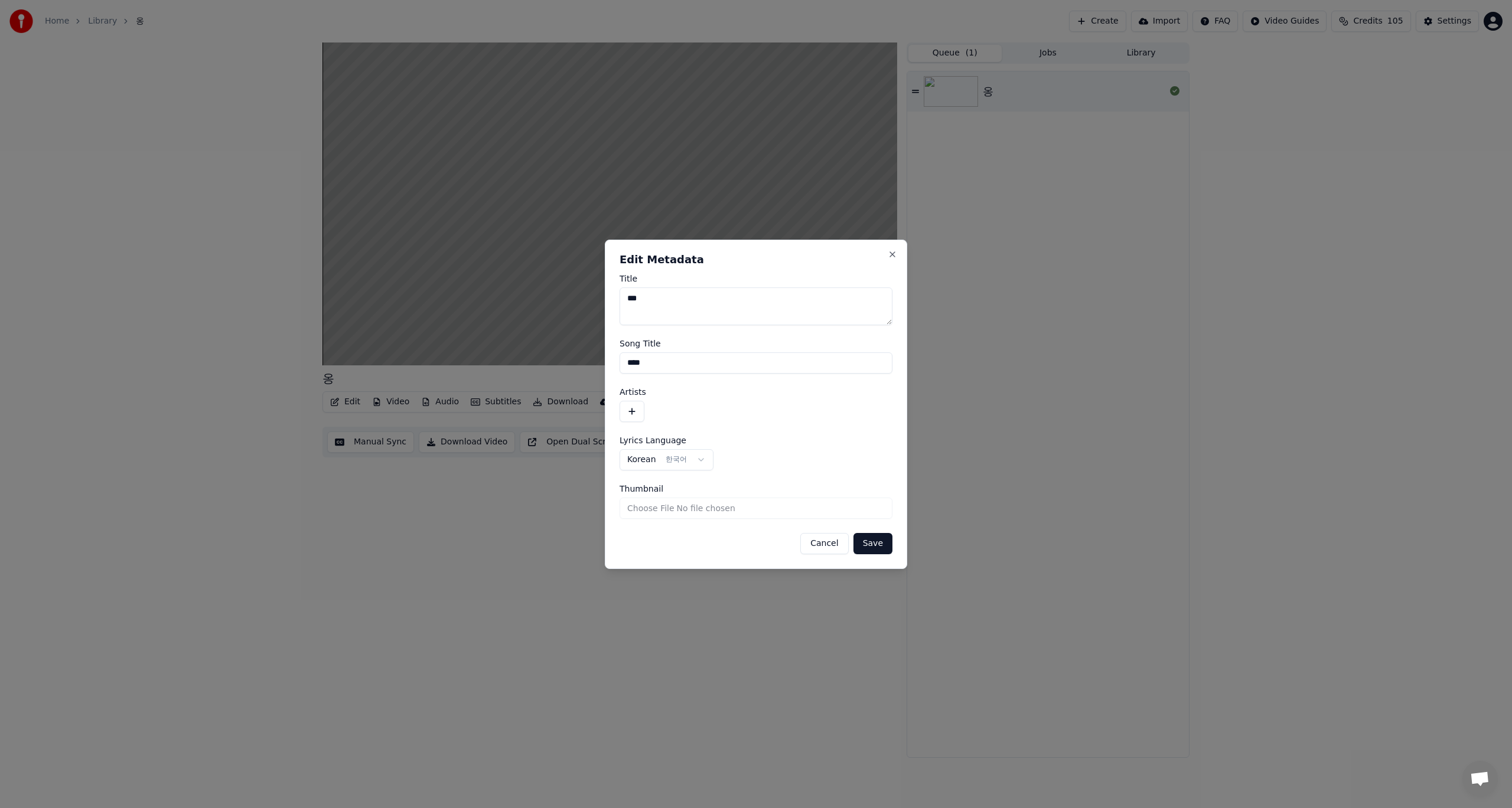
click at [873, 546] on button "Save" at bounding box center [873, 544] width 39 height 21
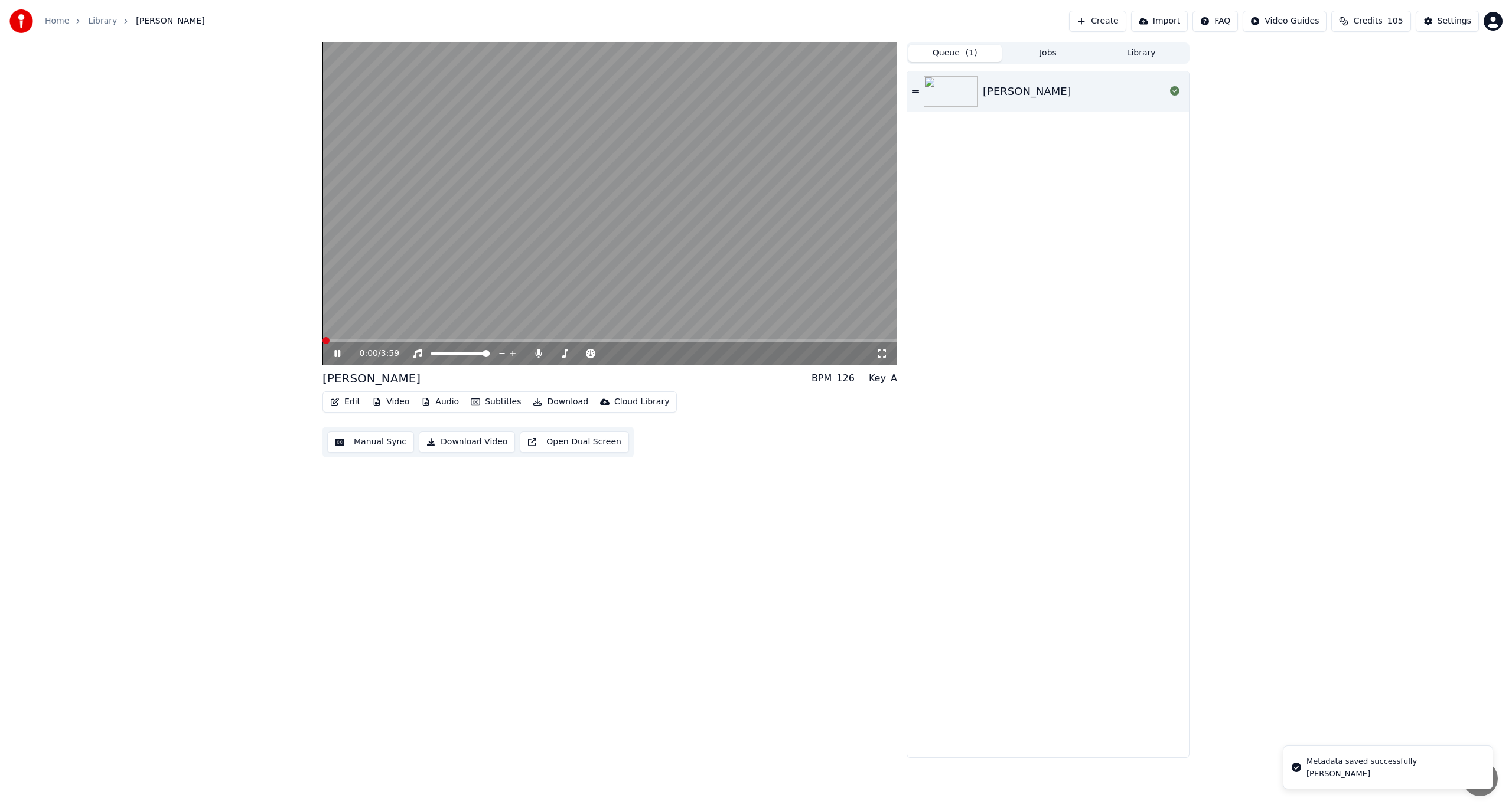
click at [337, 350] on icon at bounding box center [345, 353] width 28 height 9
click at [961, 91] on img at bounding box center [951, 92] width 54 height 31
click at [335, 354] on icon at bounding box center [337, 354] width 6 height 7
click at [1441, 24] on div "Settings" at bounding box center [1454, 21] width 34 height 12
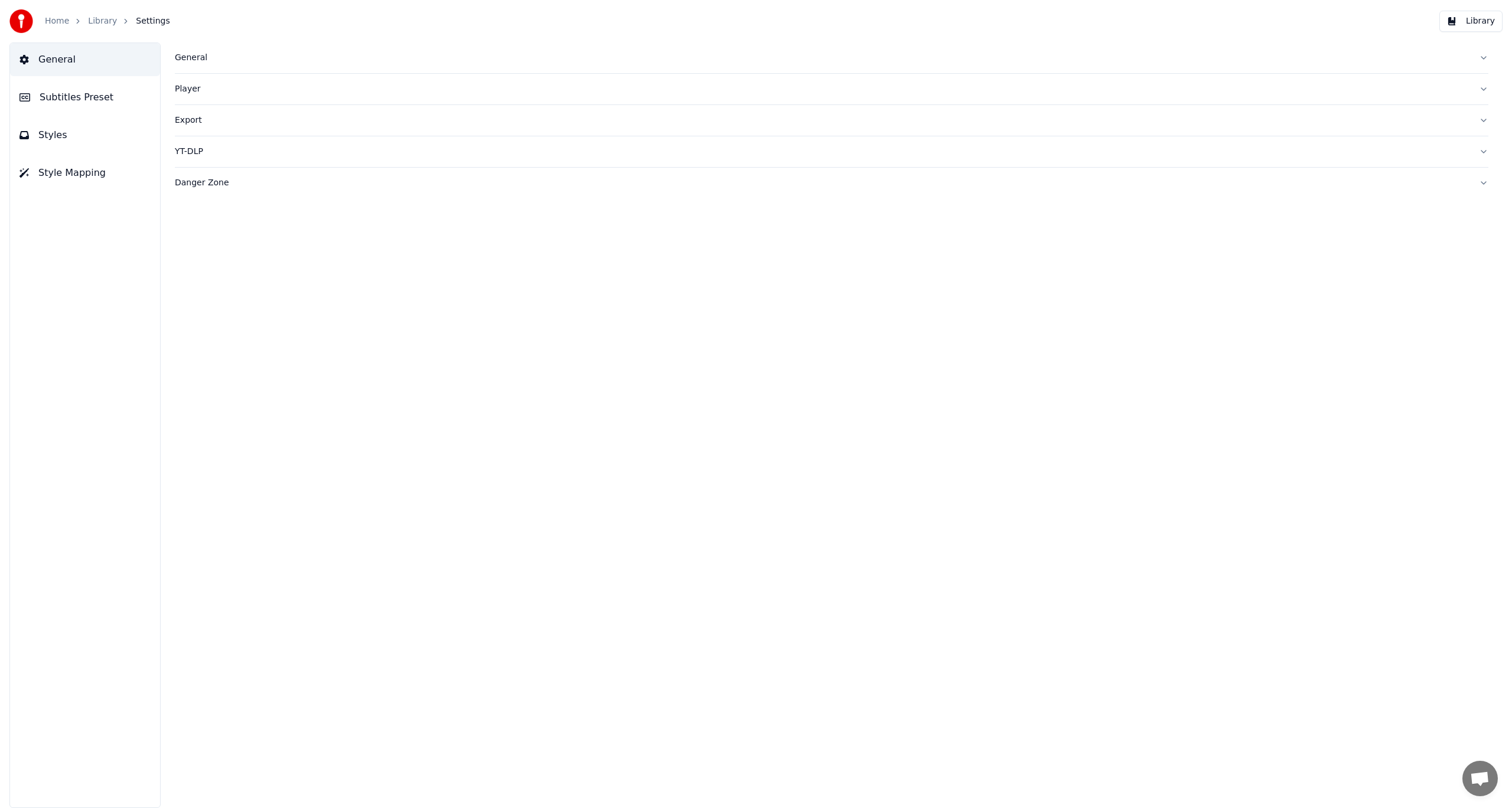
click at [187, 61] on div "General" at bounding box center [822, 57] width 1295 height 12
click at [209, 371] on div "Danger Zone" at bounding box center [822, 373] width 1295 height 12
click at [221, 241] on button "Reset Settings" at bounding box center [224, 240] width 99 height 21
